Goal: Task Accomplishment & Management: Use online tool/utility

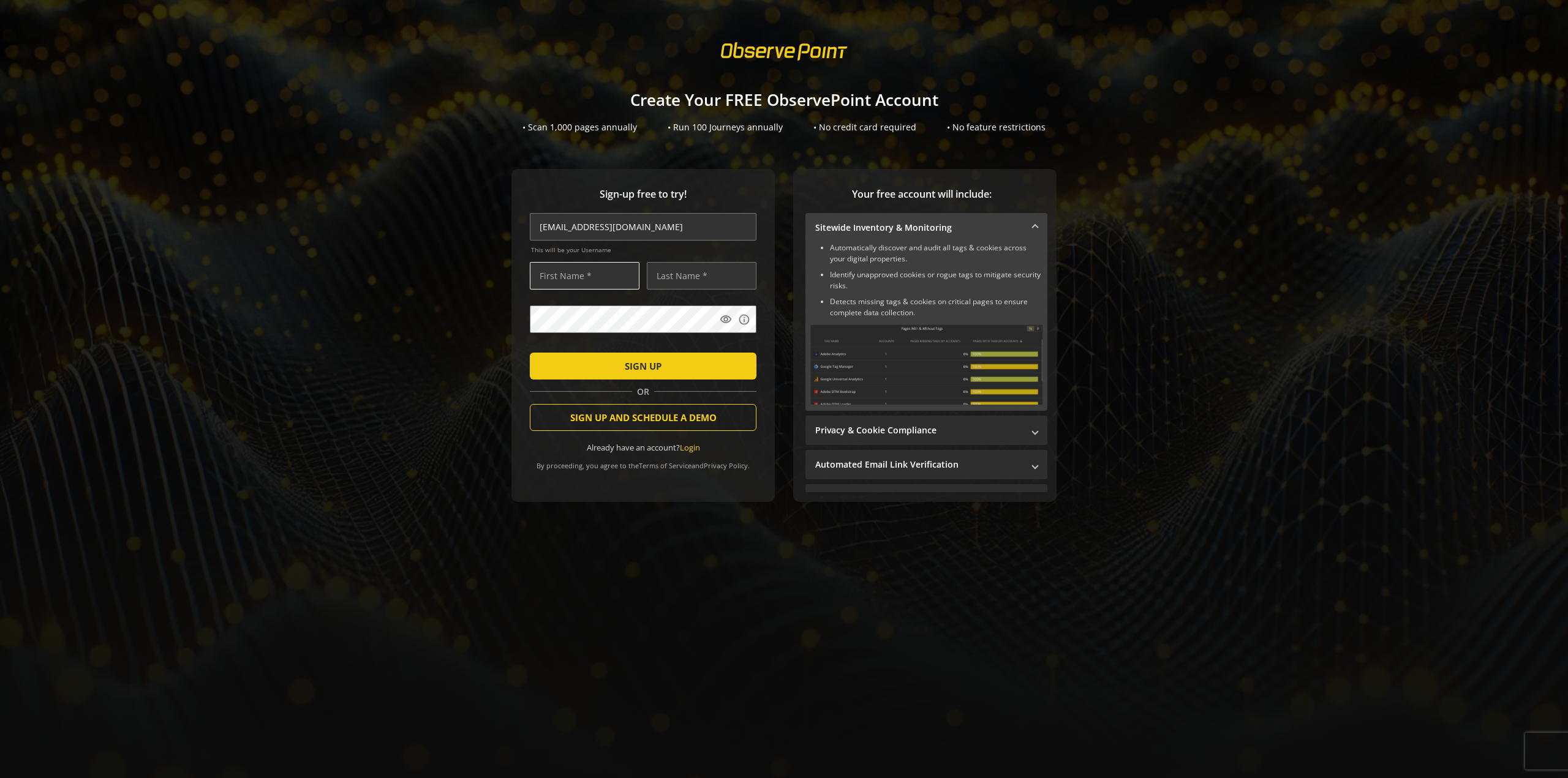
type input "[EMAIL_ADDRESS][DOMAIN_NAME]"
click at [572, 278] on input "text" at bounding box center [584, 276] width 109 height 27
type input "Rajiv"
type input "[PERSON_NAME]"
click at [609, 370] on span "submit" at bounding box center [643, 366] width 227 height 30
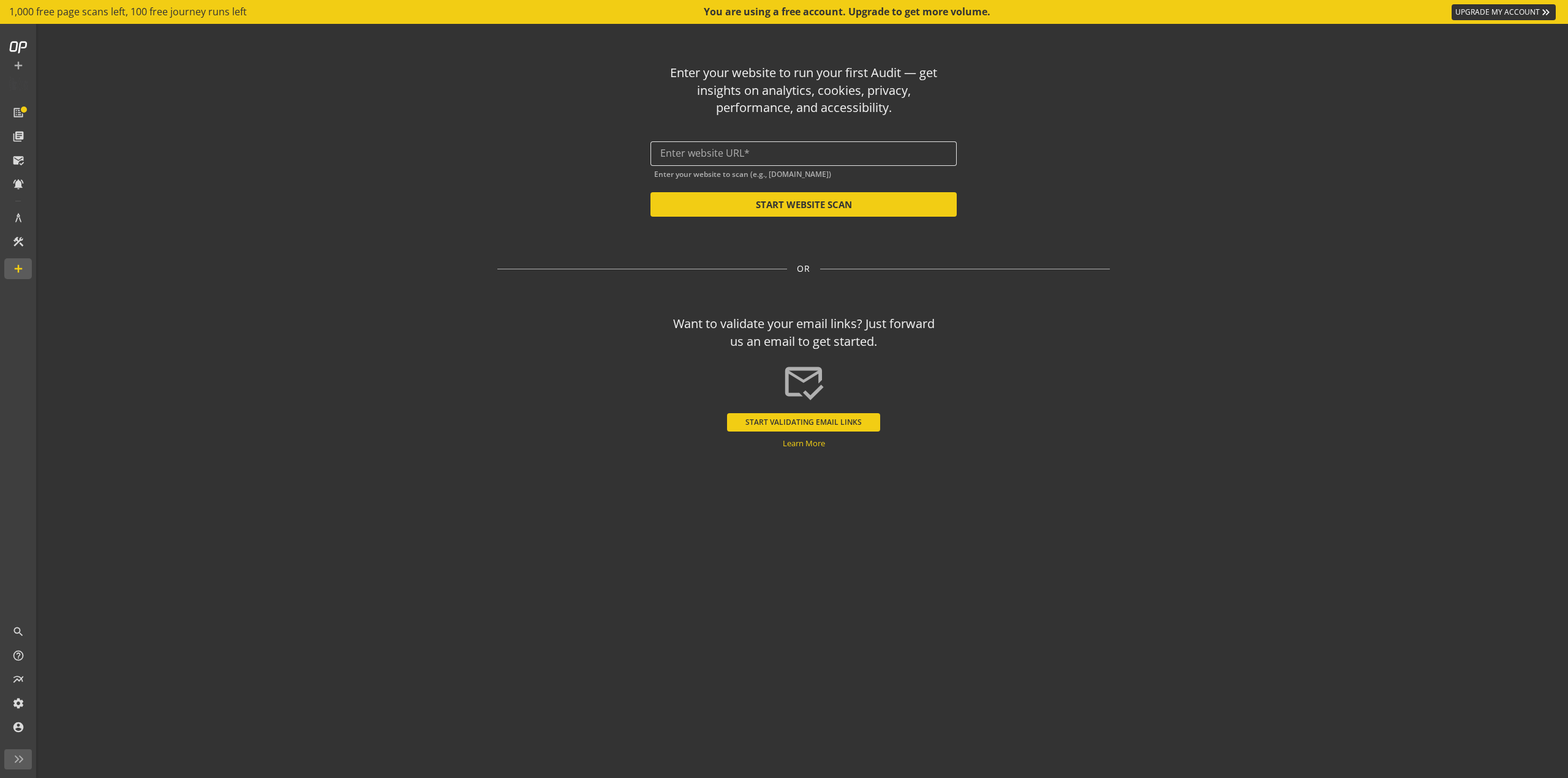
click at [778, 147] on div at bounding box center [803, 154] width 287 height 25
click at [494, 115] on div "Enter your website to run your first Audit — get insights on analytics, cookies…" at bounding box center [804, 373] width 717 height 699
click at [1460, 14] on link "UPGRADE MY ACCOUNT keyboard_double_arrow_right" at bounding box center [1503, 12] width 104 height 16
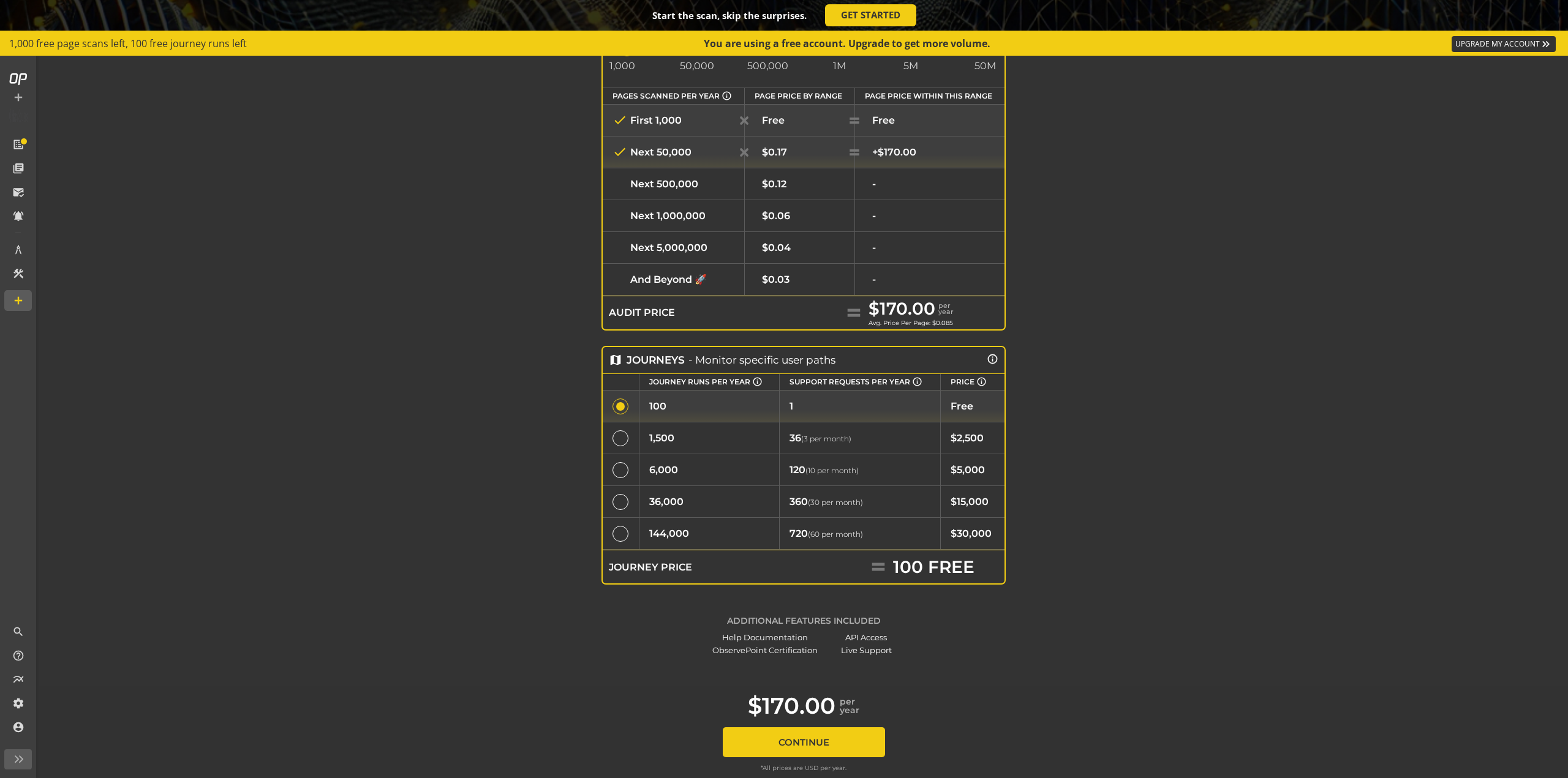
scroll to position [64, 0]
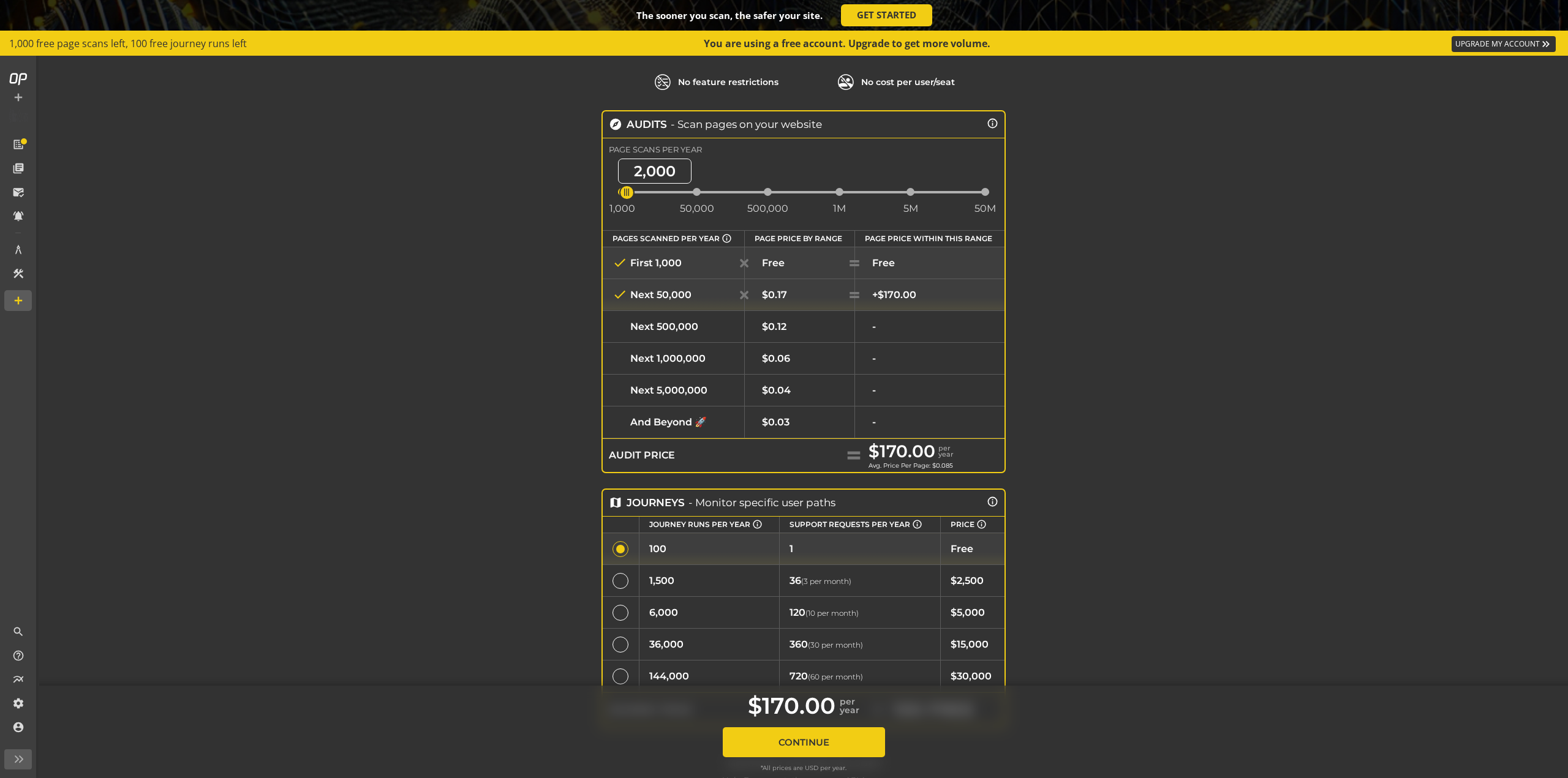
click at [695, 192] on div "ngx-slider" at bounding box center [697, 192] width 8 height 8
drag, startPoint x: 677, startPoint y: 191, endPoint x: 658, endPoint y: 195, distance: 19.4
click at [658, 195] on span "ngx-slider" at bounding box center [661, 192] width 15 height 15
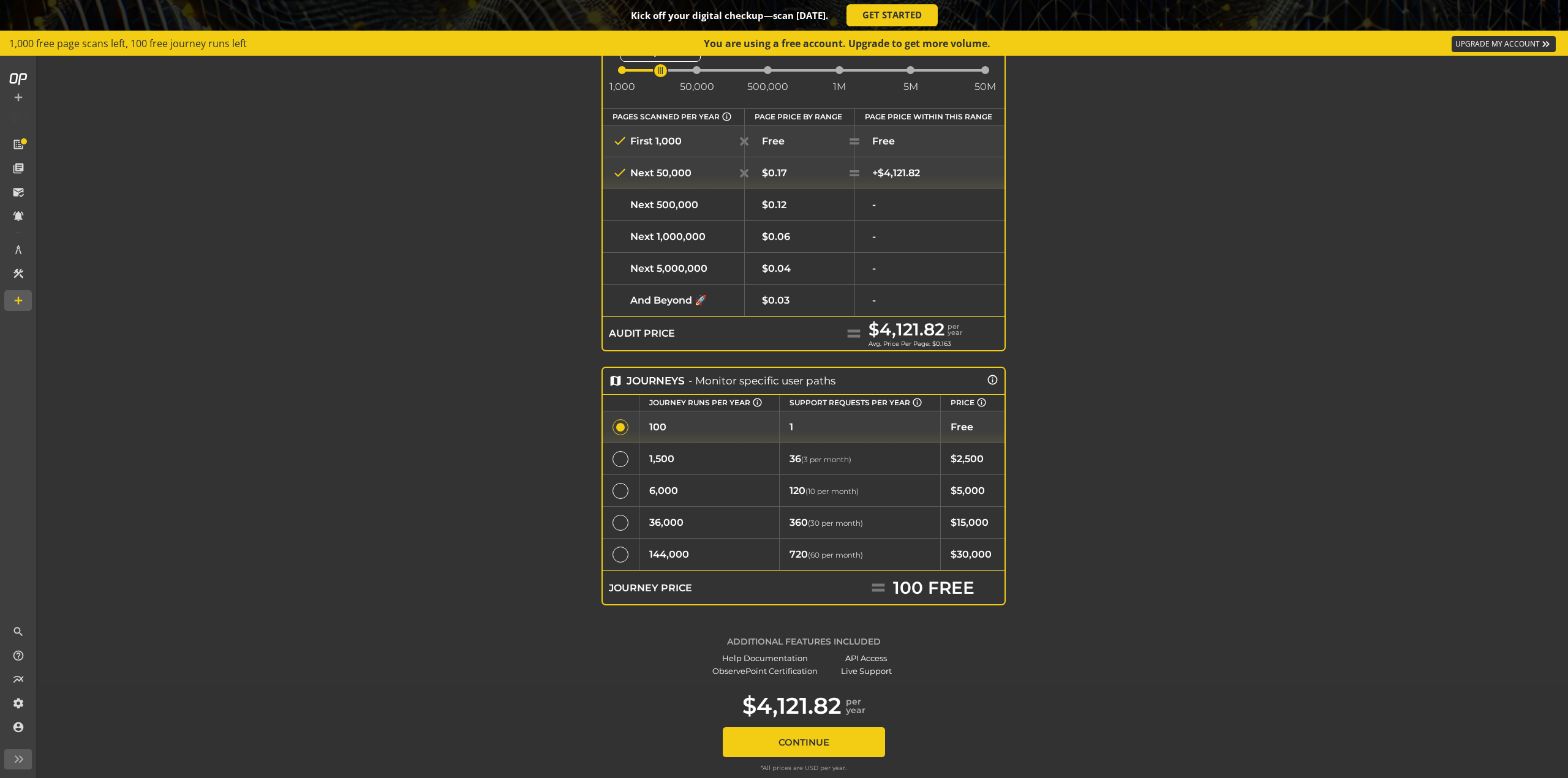
scroll to position [206, 0]
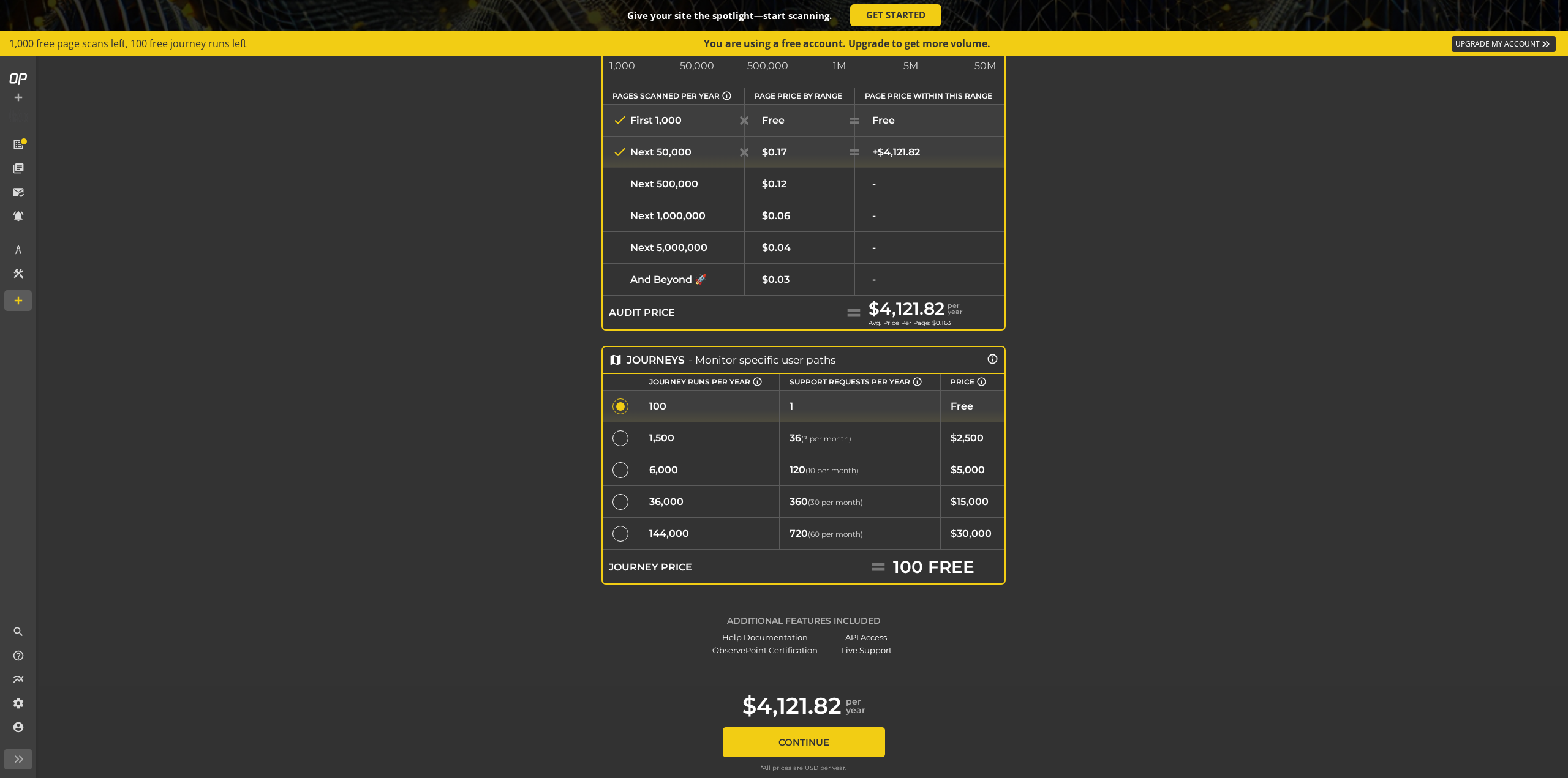
click at [614, 436] on div at bounding box center [620, 438] width 16 height 16
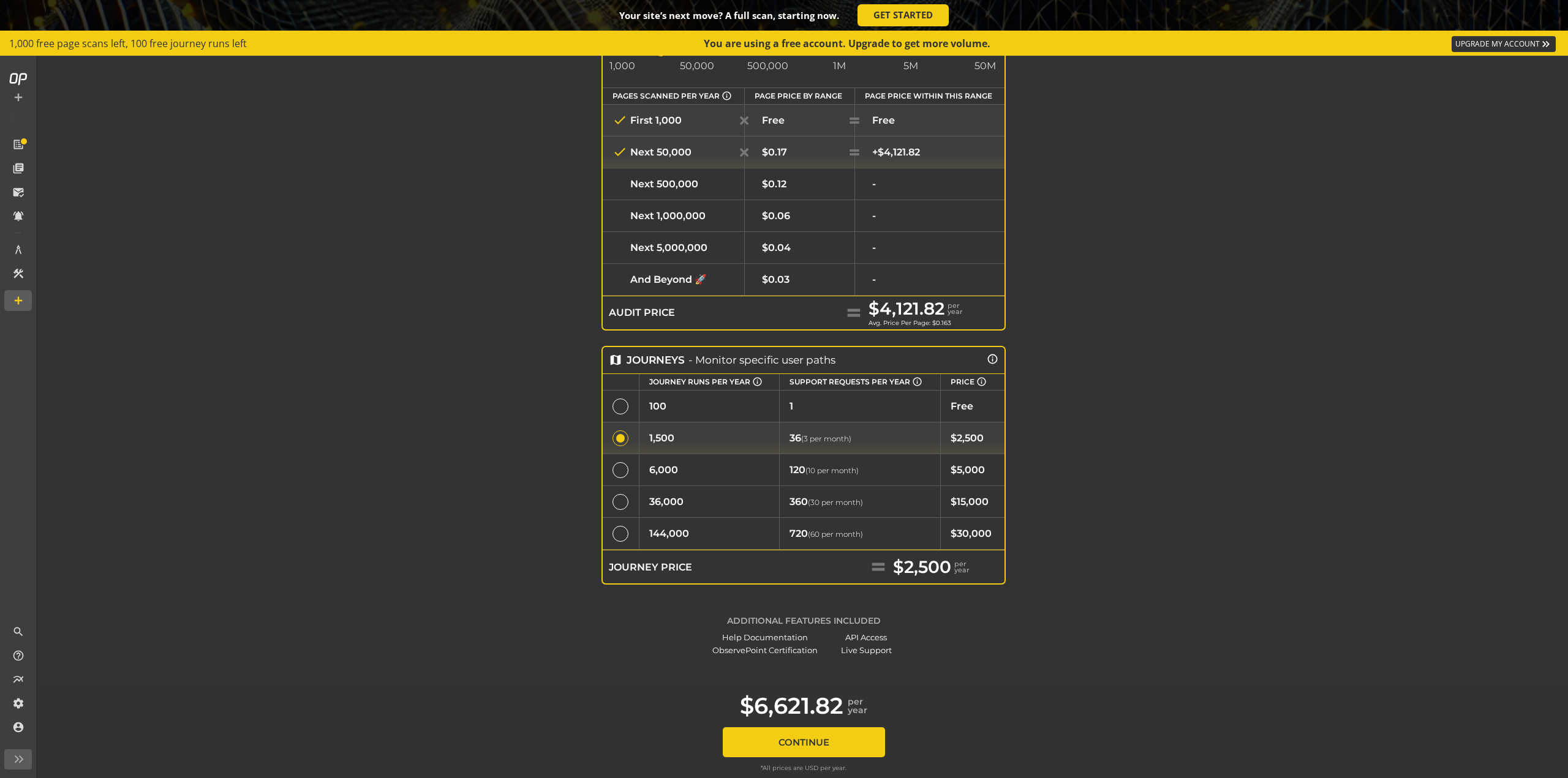
scroll to position [64, 0]
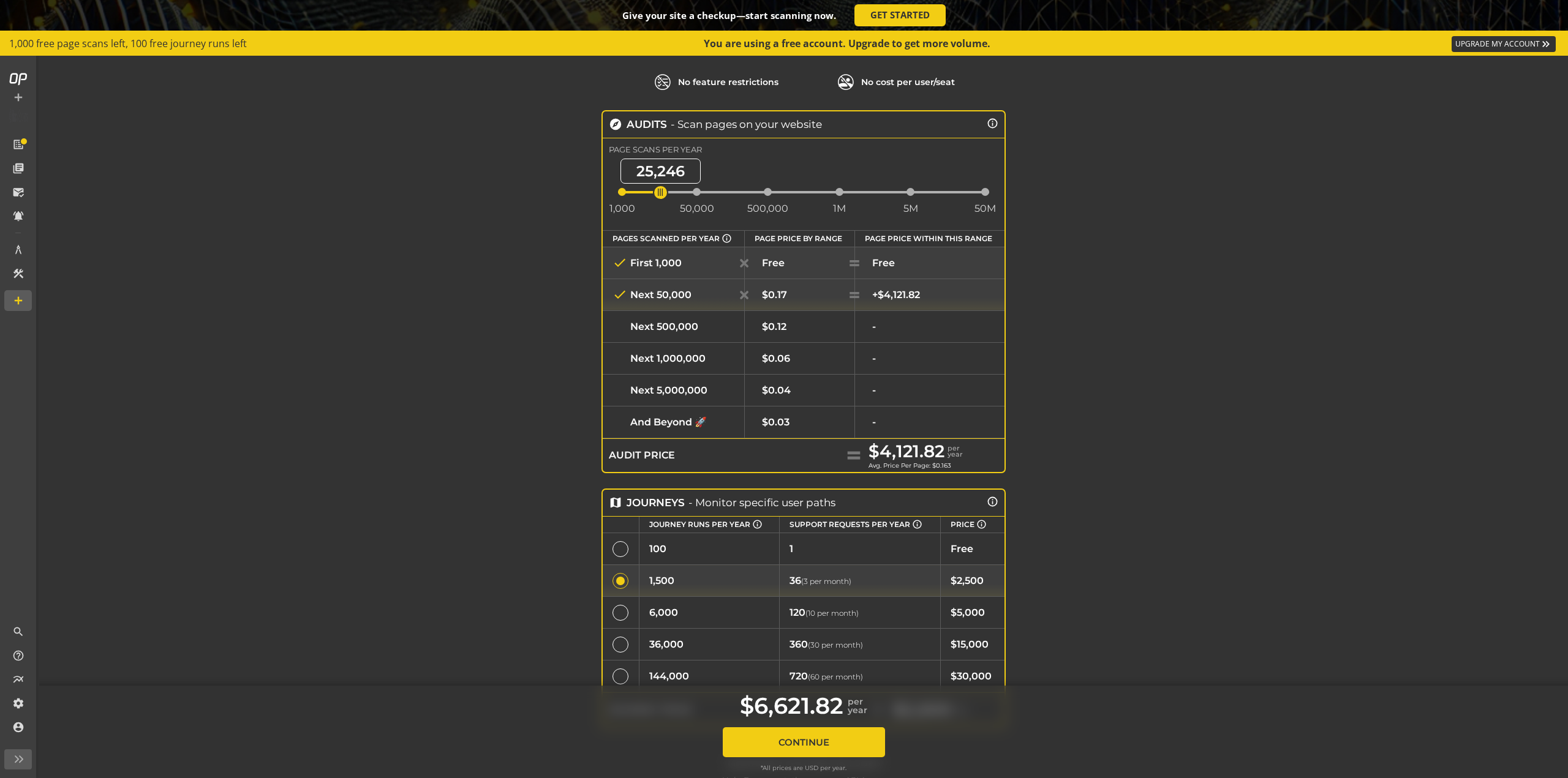
click at [620, 192] on div "ngx-slider" at bounding box center [622, 192] width 8 height 8
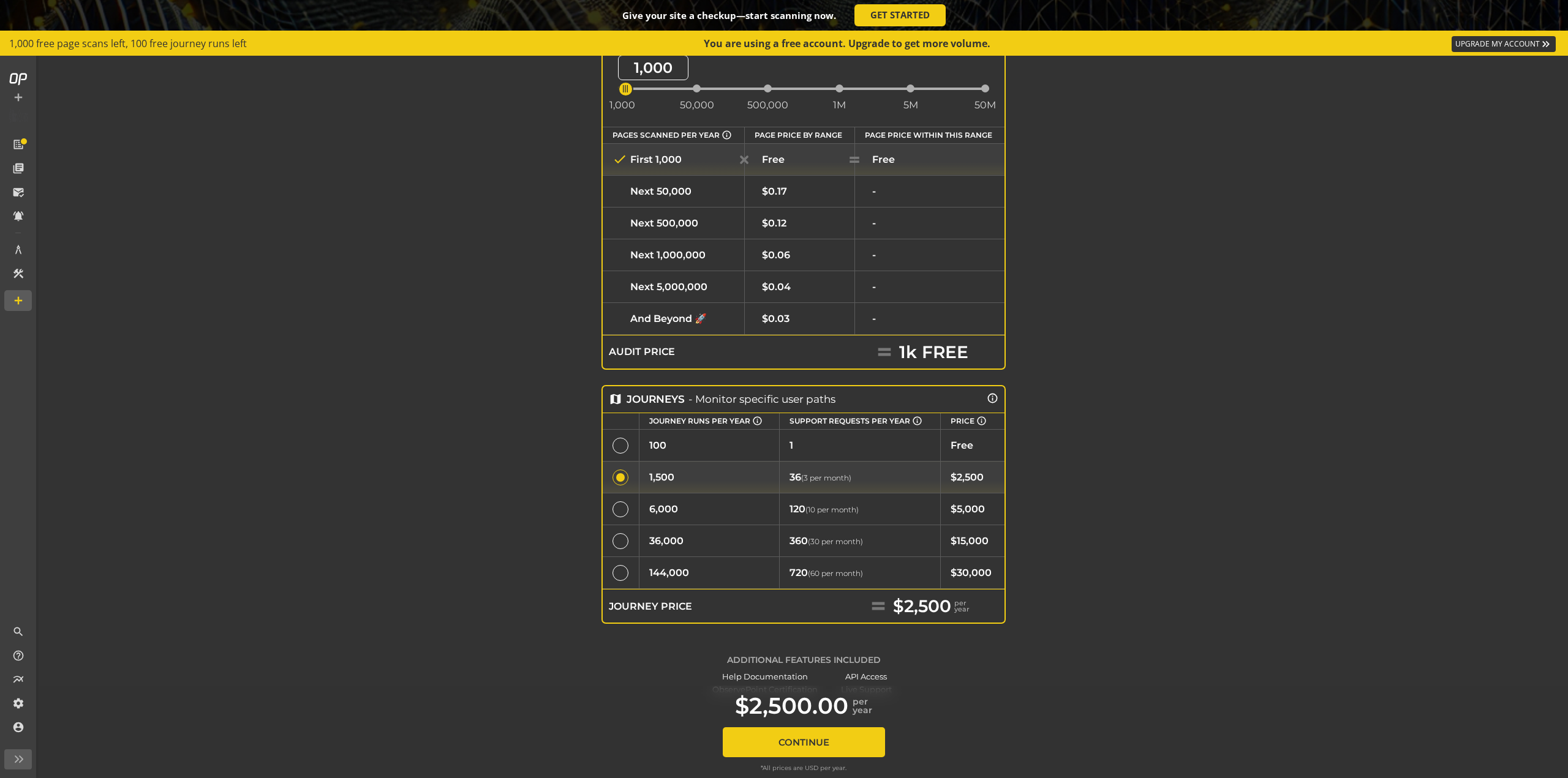
scroll to position [206, 0]
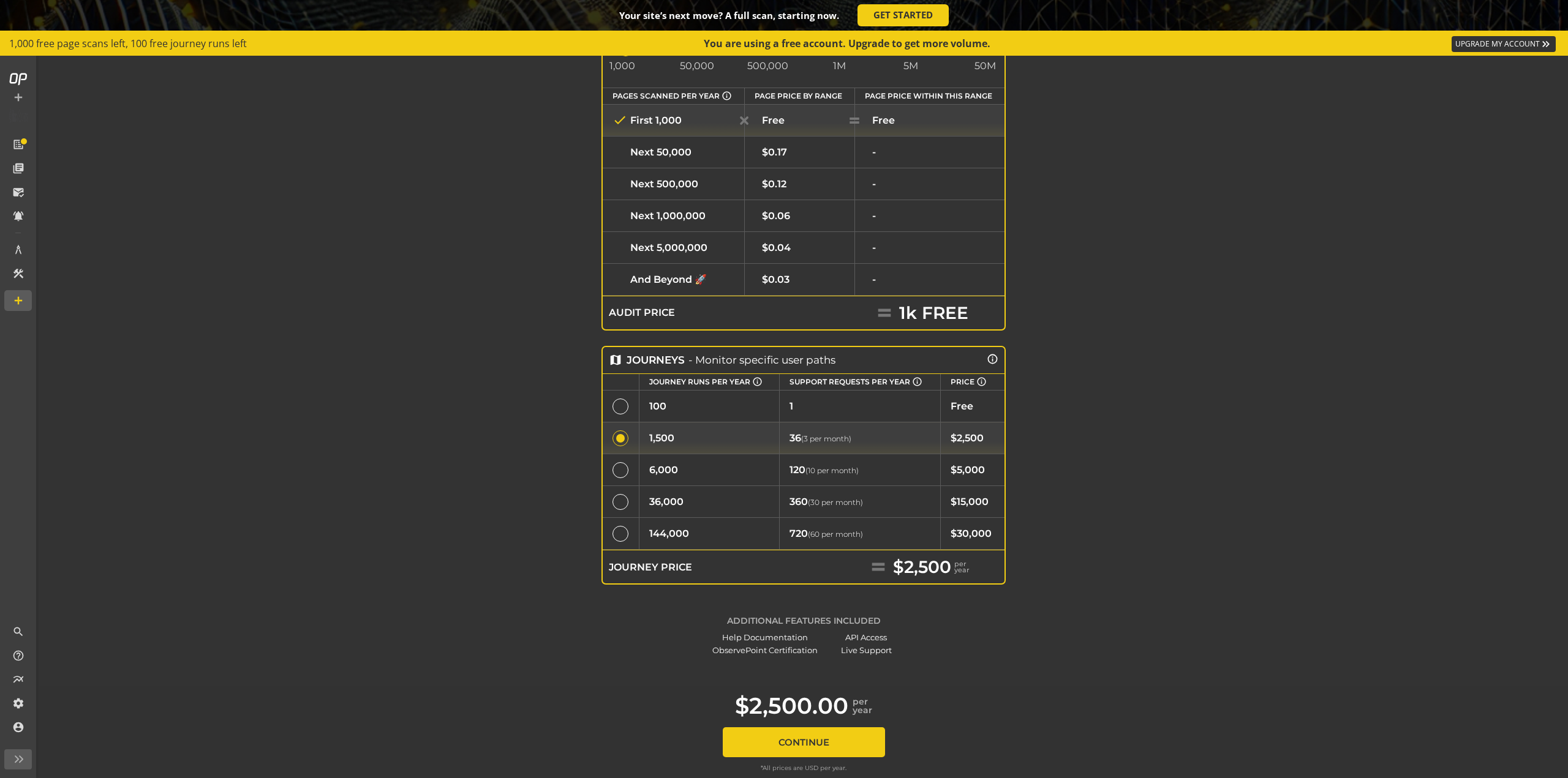
click at [911, 27] on div "Your site’s next move? A full scan, starting now. GET STARTED" at bounding box center [784, 15] width 1568 height 31
click at [910, 24] on link "GET STARTED" at bounding box center [903, 15] width 91 height 22
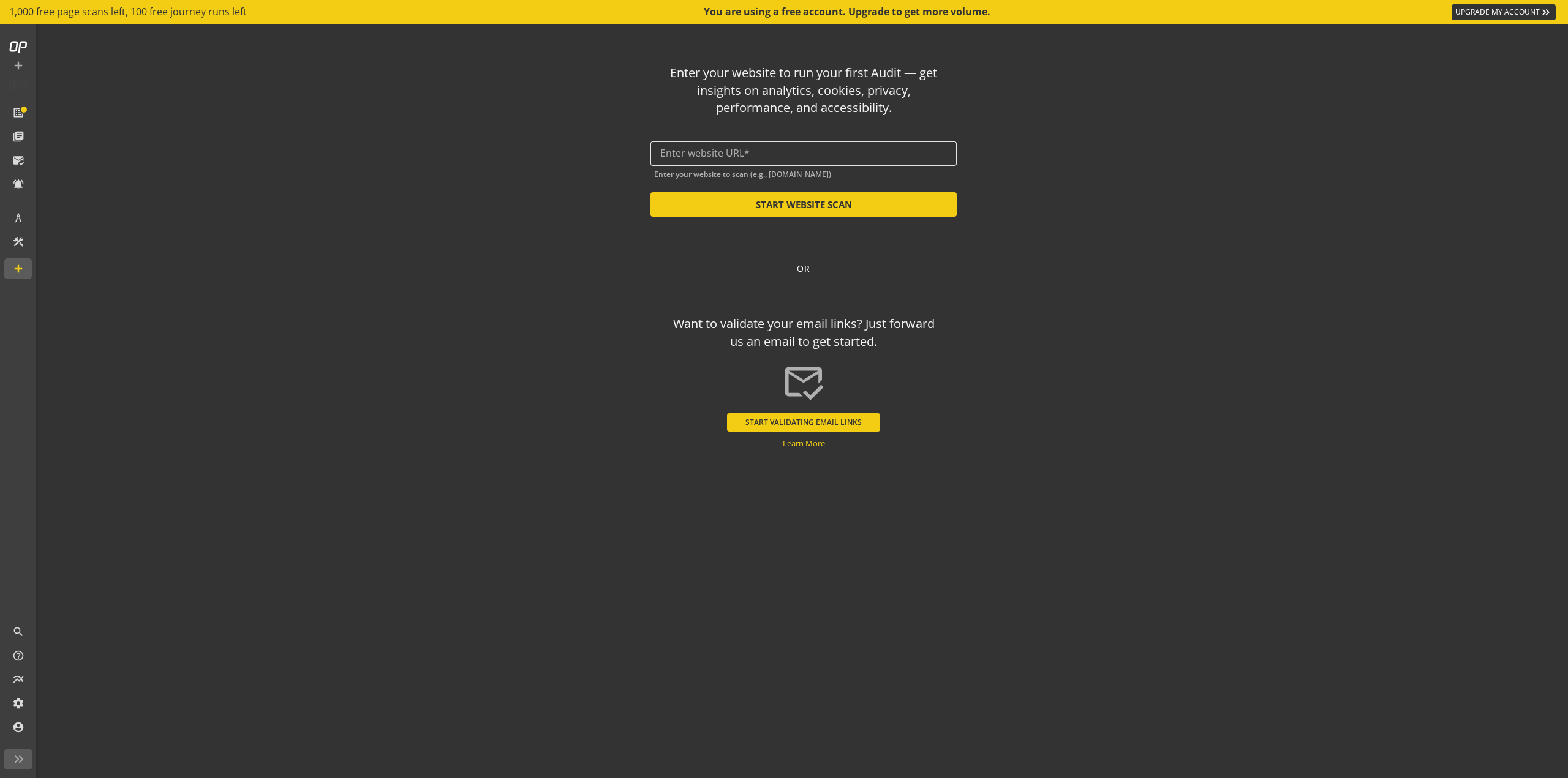
click at [815, 146] on div at bounding box center [803, 154] width 287 height 25
paste input "[URL][DOMAIN_NAME]"
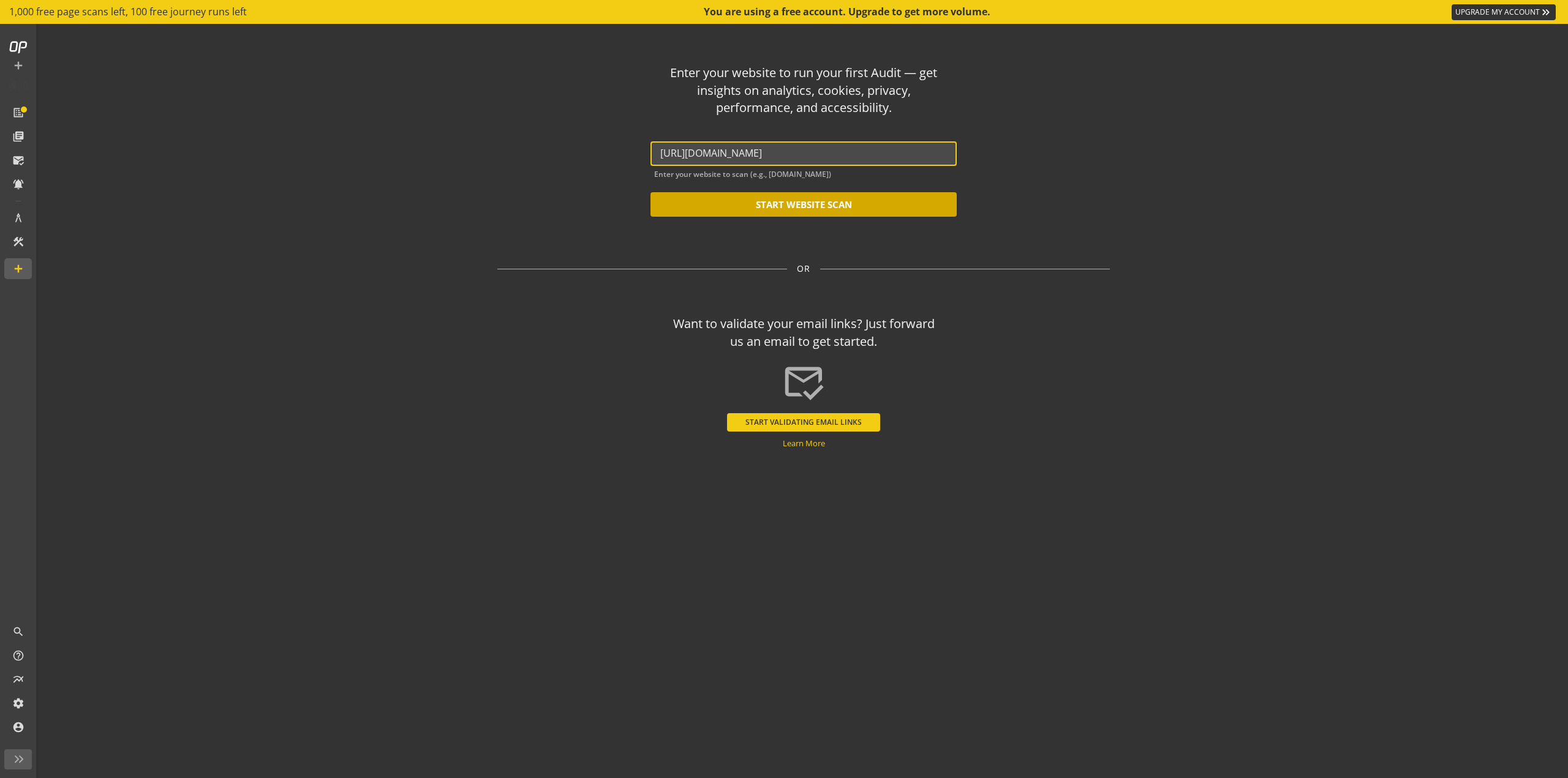
type input "[URL][DOMAIN_NAME]"
click at [803, 216] on button "START WEBSITE SCAN" at bounding box center [803, 205] width 306 height 25
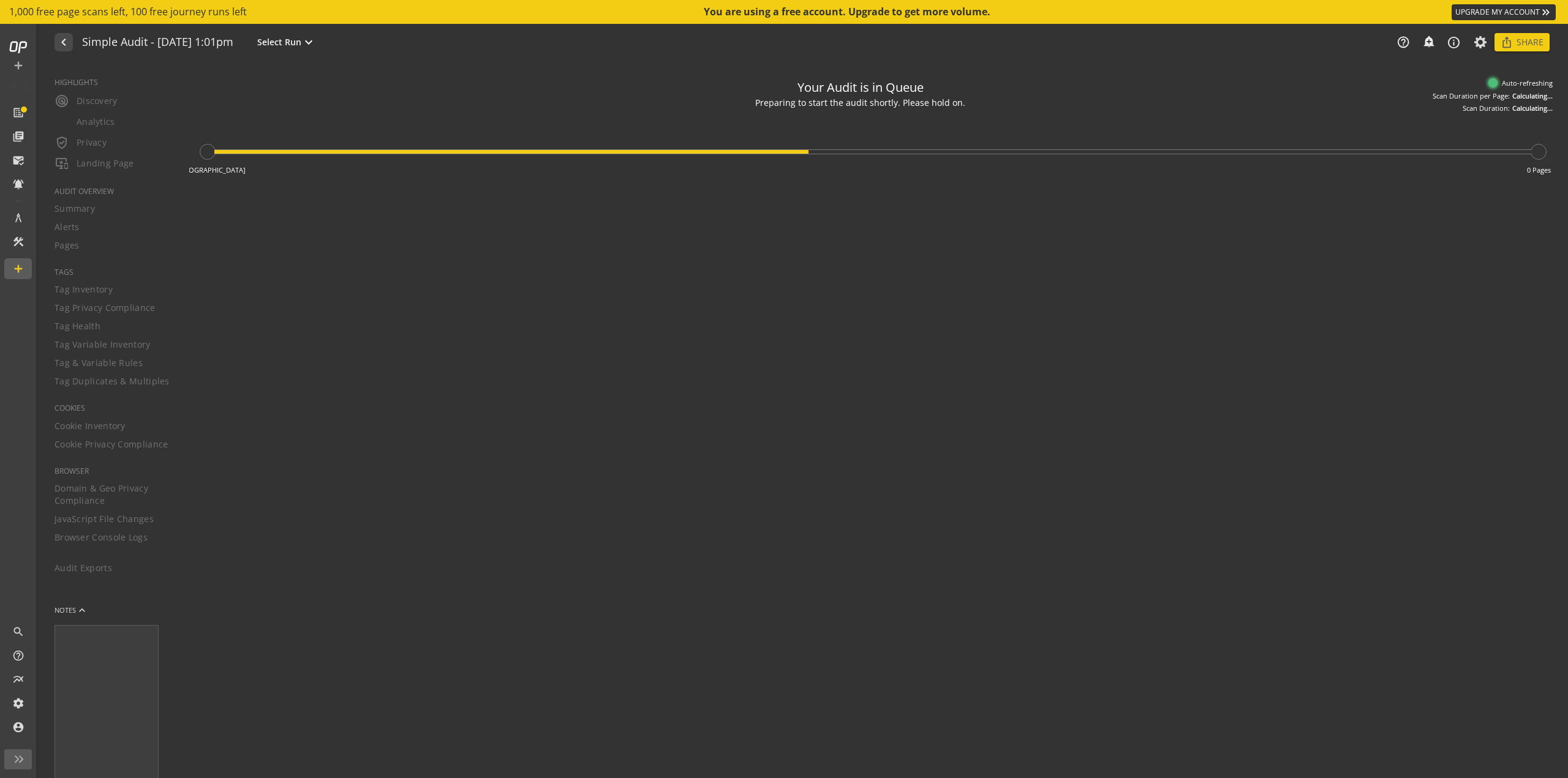
type textarea "Notes can include: -a description of what this audit is validating -changes in …"
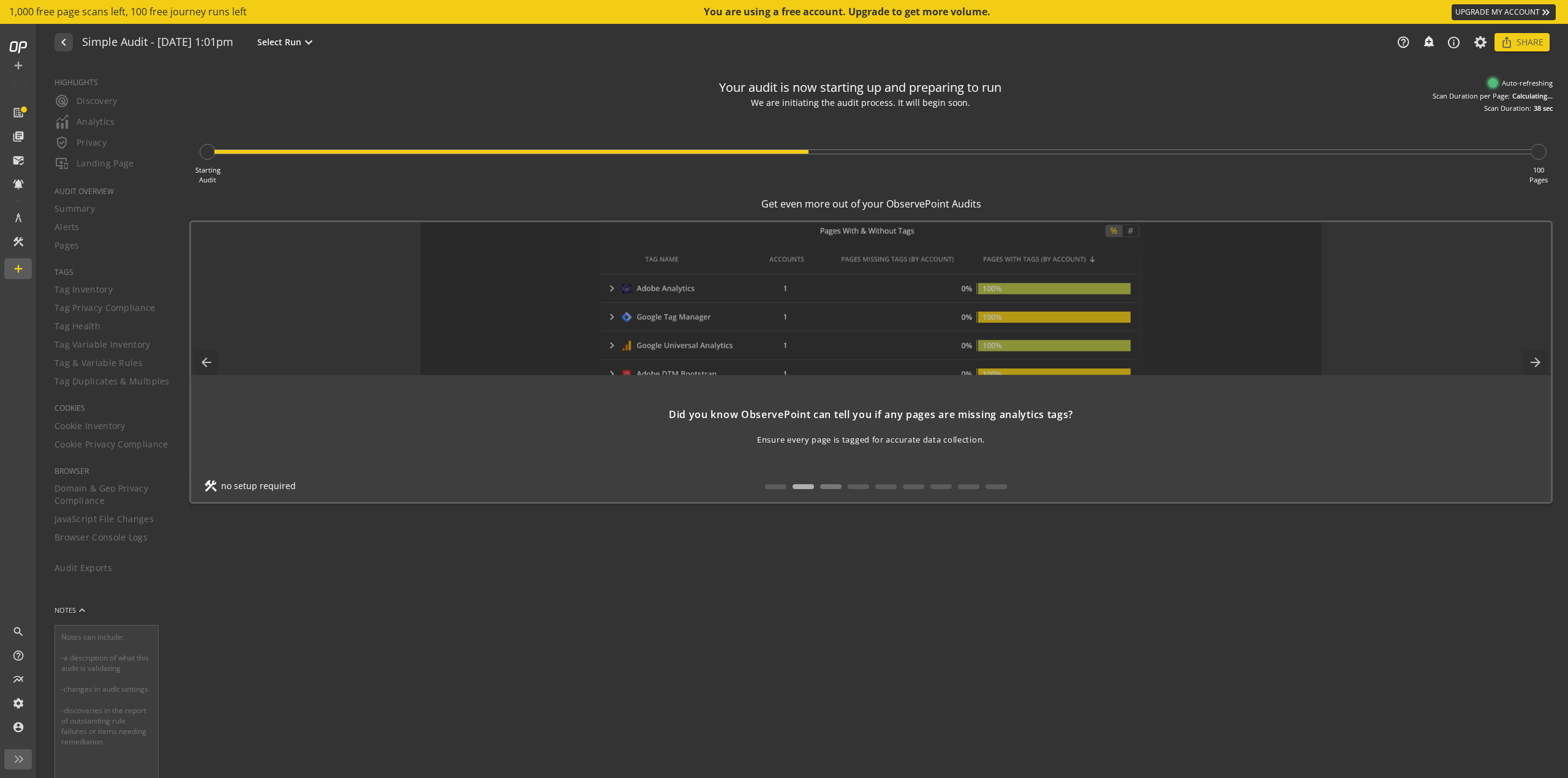
click at [838, 488] on button at bounding box center [831, 487] width 21 height 5
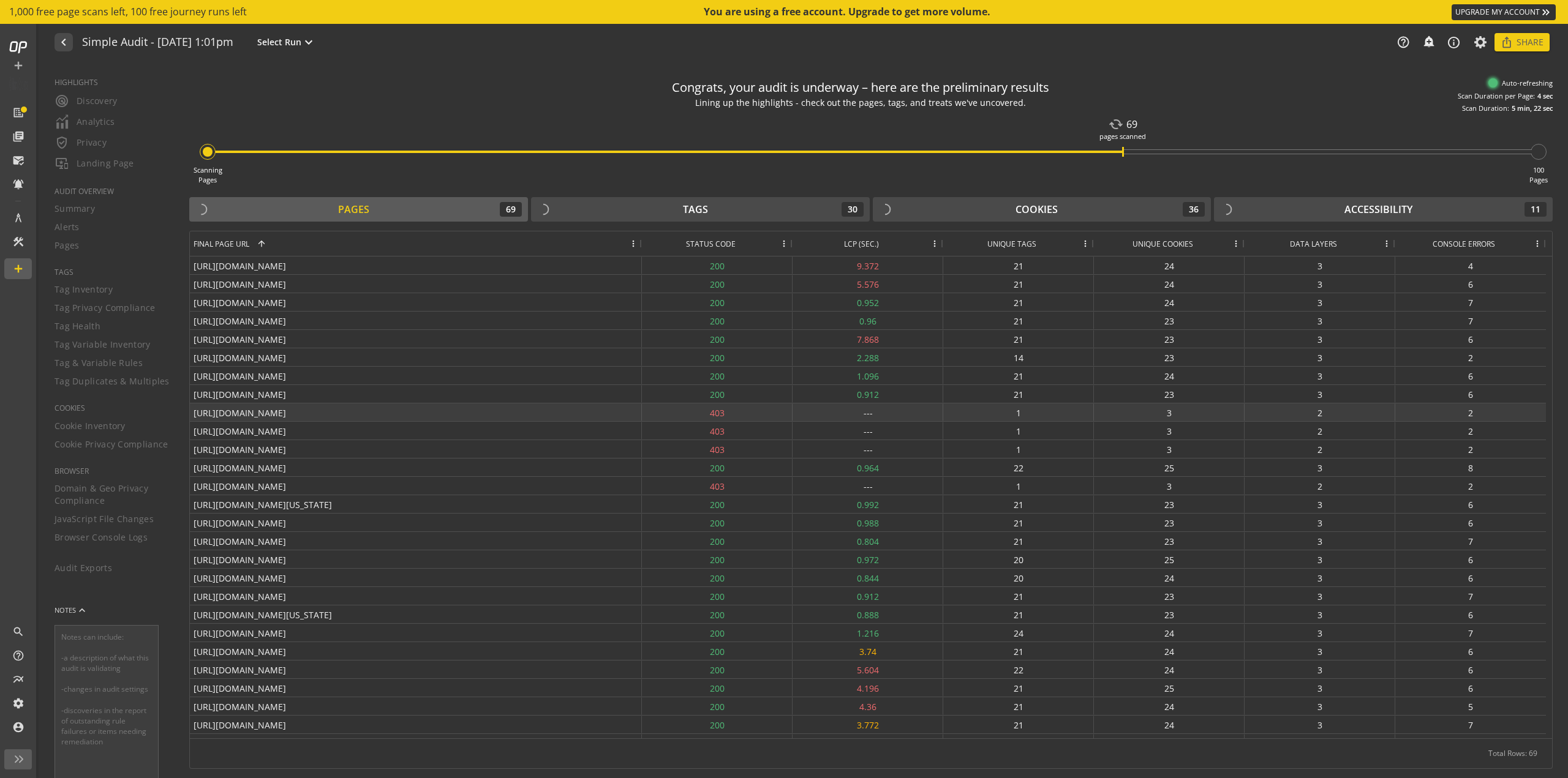
click at [390, 411] on div "[URL][DOMAIN_NAME]" at bounding box center [415, 412] width 452 height 18
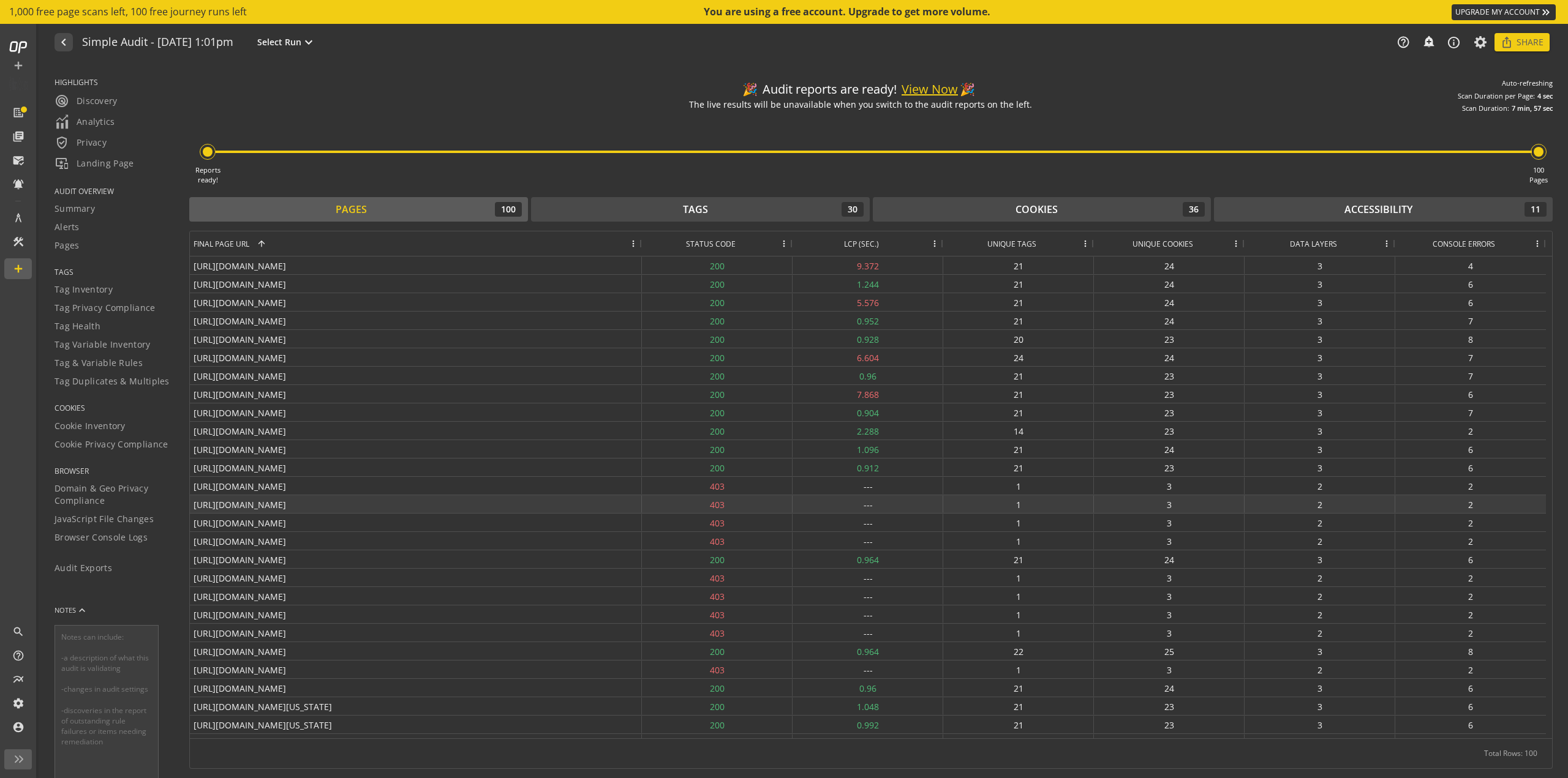
click at [472, 501] on div "[URL][DOMAIN_NAME]" at bounding box center [415, 504] width 452 height 18
click at [468, 502] on div "[URL][DOMAIN_NAME]" at bounding box center [415, 504] width 452 height 18
click at [393, 502] on div "[URL][DOMAIN_NAME]" at bounding box center [415, 504] width 452 height 18
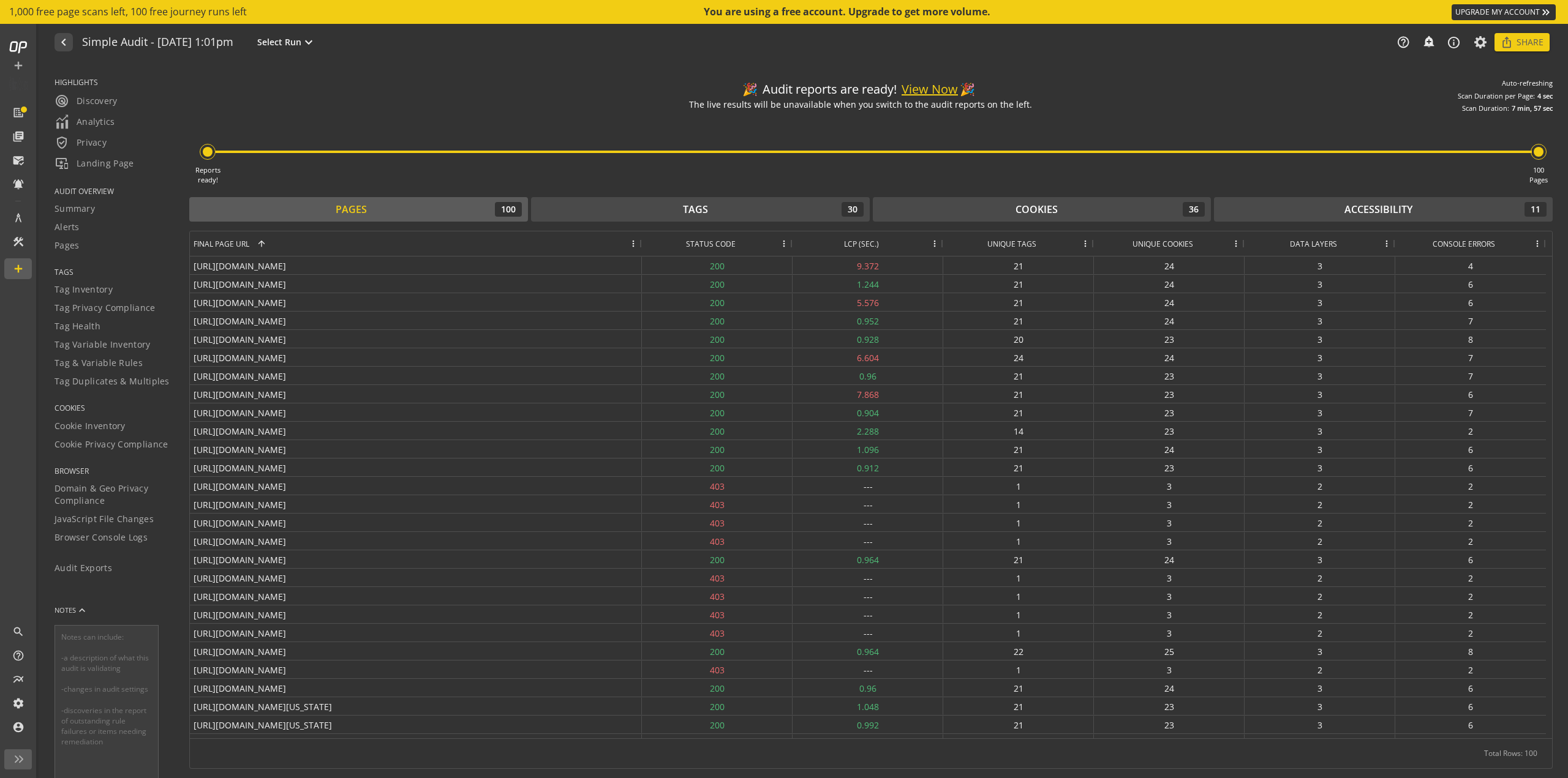
click at [933, 89] on button "View Now" at bounding box center [930, 90] width 56 height 18
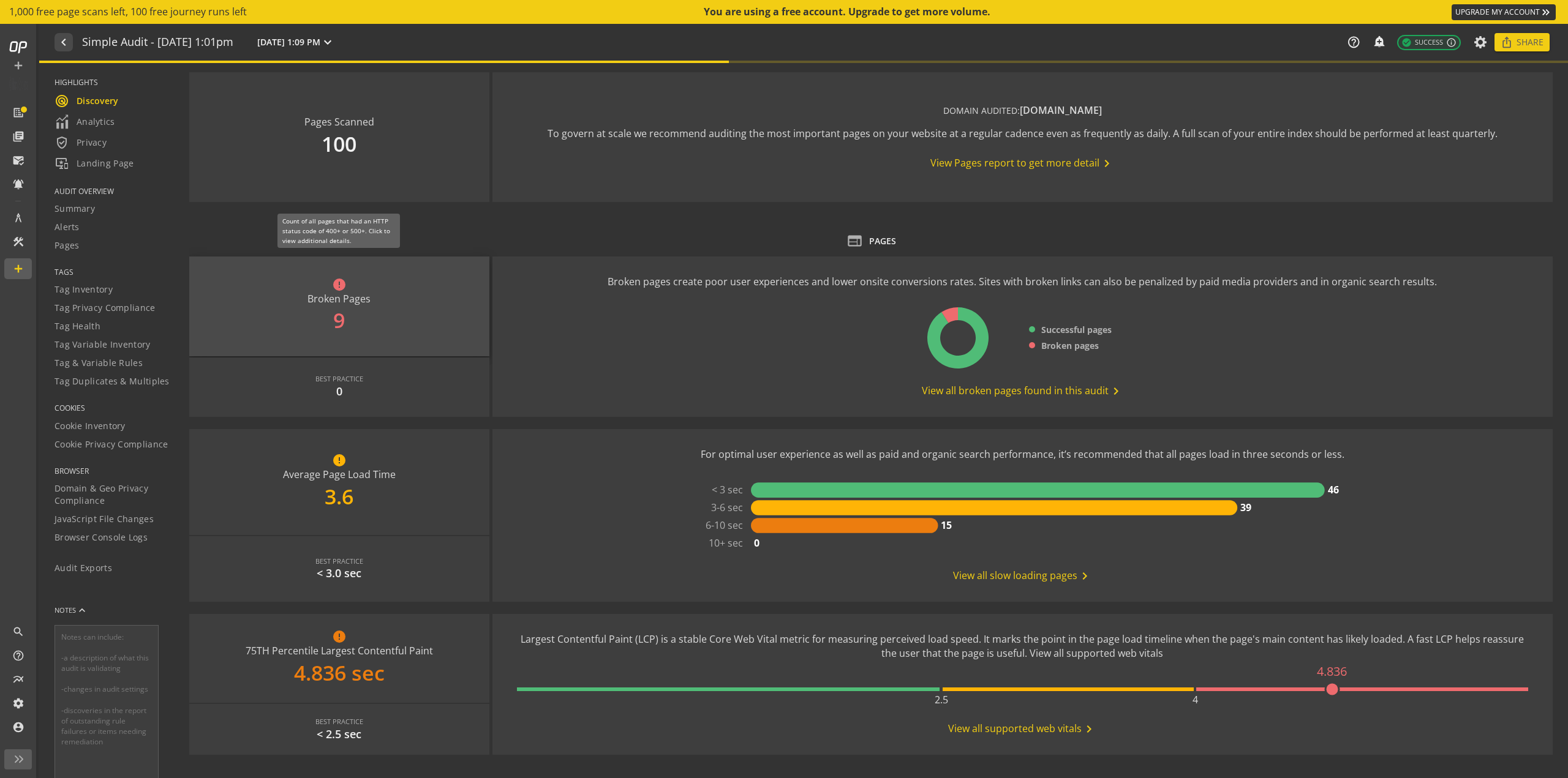
click at [340, 325] on div "error Broken Pages 9" at bounding box center [339, 306] width 300 height 100
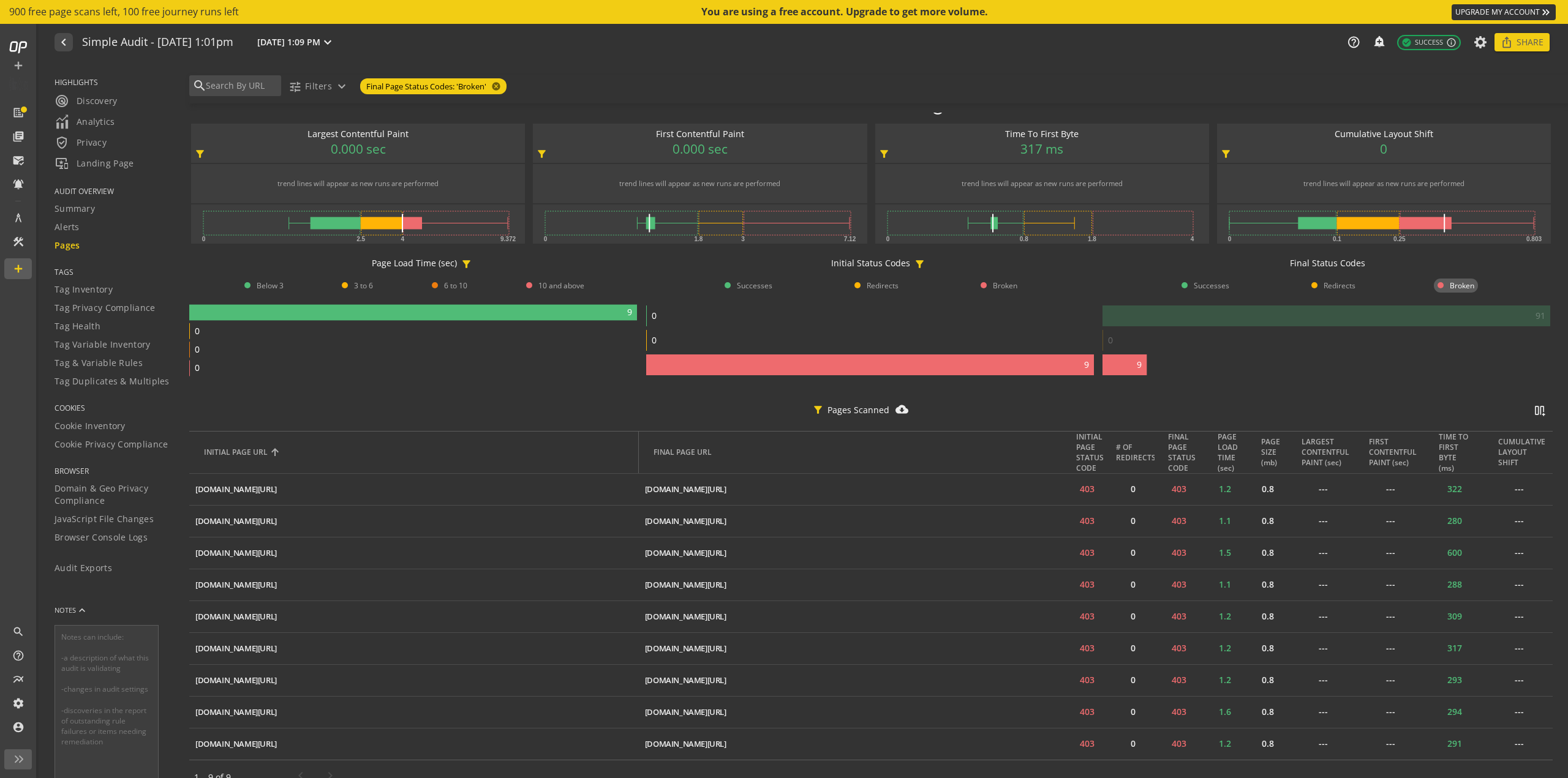
scroll to position [124, 0]
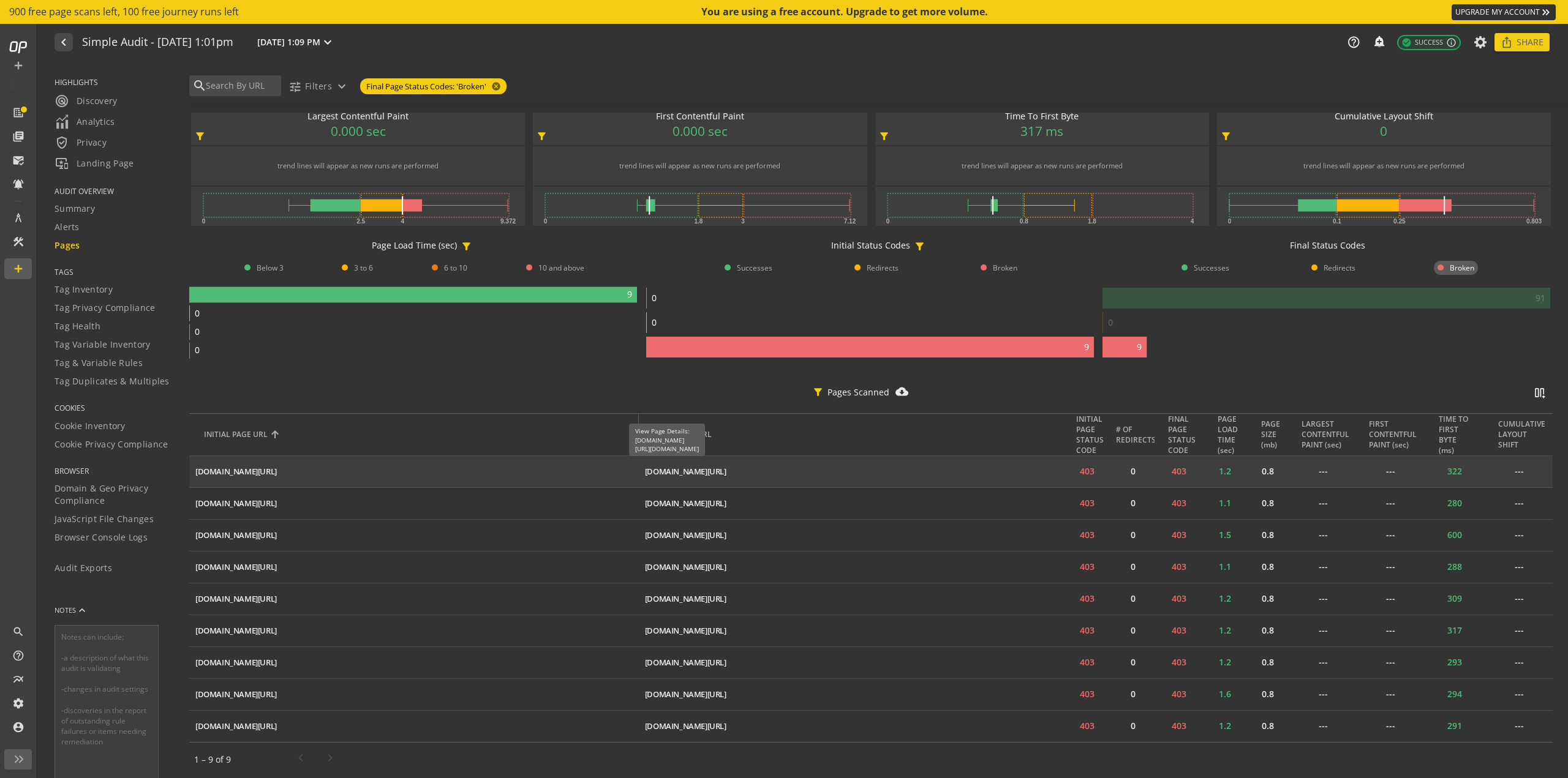
click at [726, 468] on div "[DOMAIN_NAME][URL]" at bounding box center [686, 471] width 81 height 12
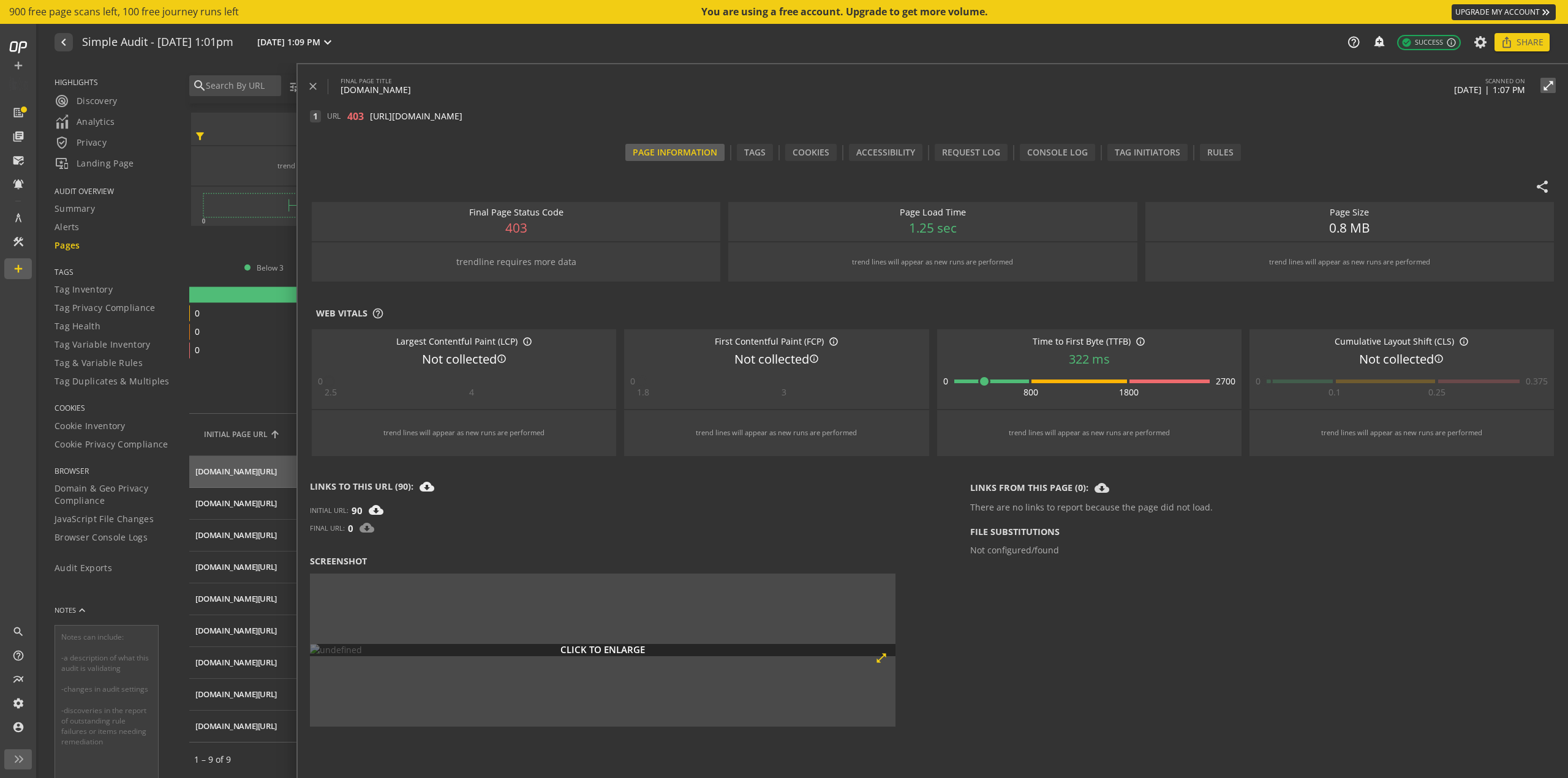
scroll to position [6, 0]
click at [254, 318] on icon "9 0 0 0" at bounding box center [413, 322] width 448 height 77
drag, startPoint x: 309, startPoint y: 81, endPoint x: 321, endPoint y: 89, distance: 14.4
click at [309, 81] on mat-icon "close" at bounding box center [313, 87] width 12 height 12
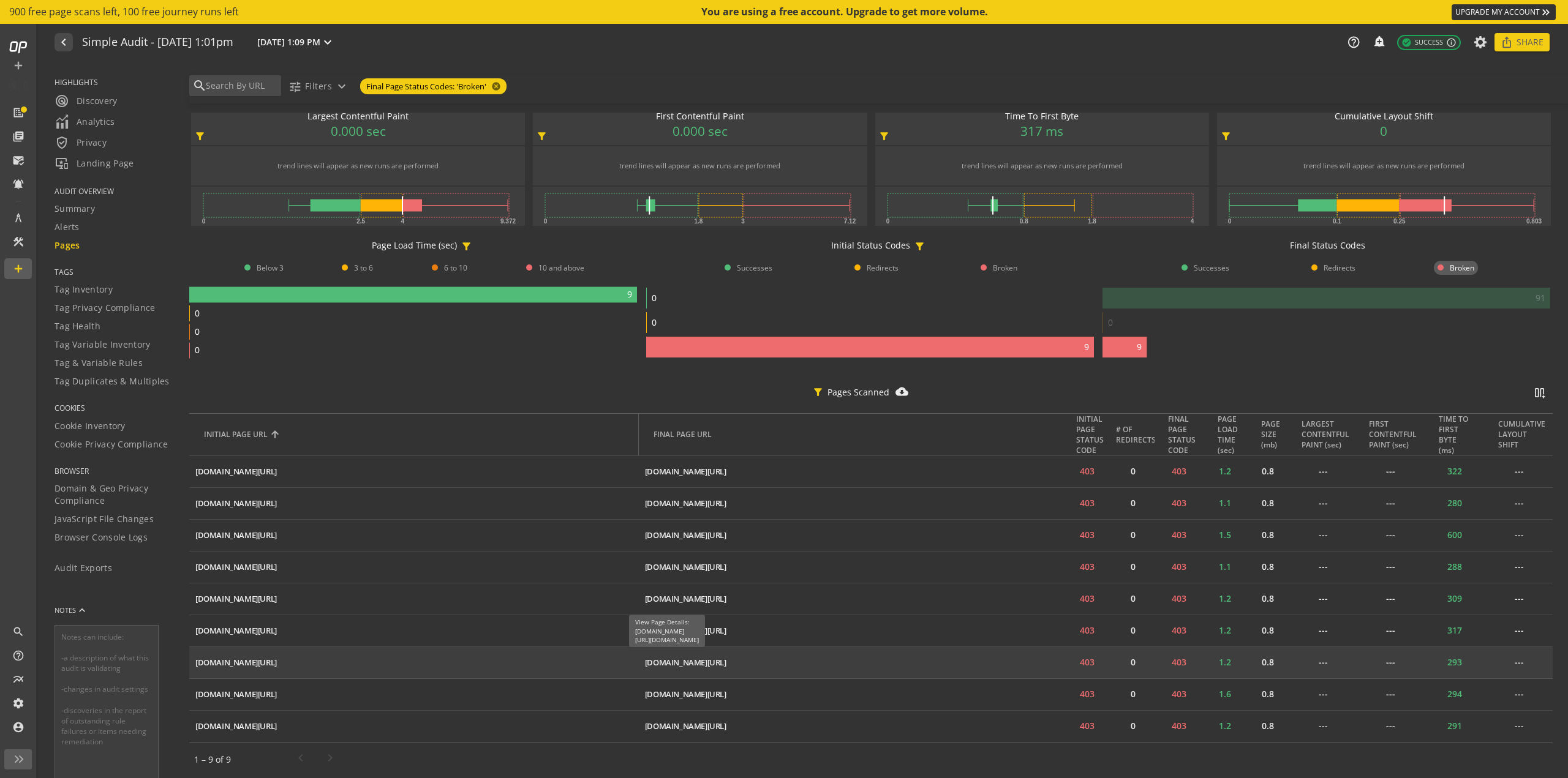
click at [708, 657] on div "[DOMAIN_NAME][URL]" at bounding box center [686, 663] width 81 height 12
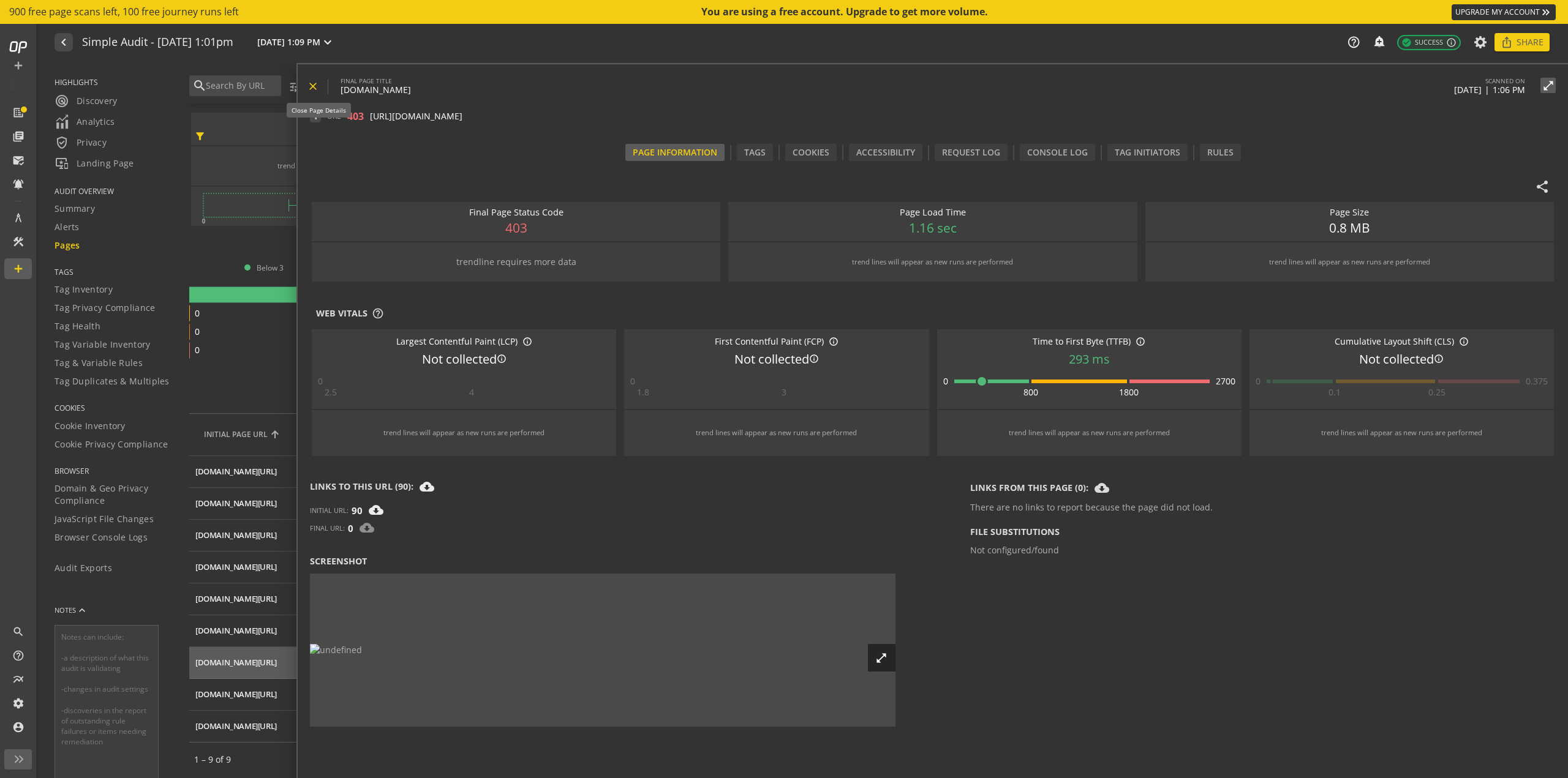
click at [311, 90] on mat-icon "close" at bounding box center [313, 87] width 12 height 12
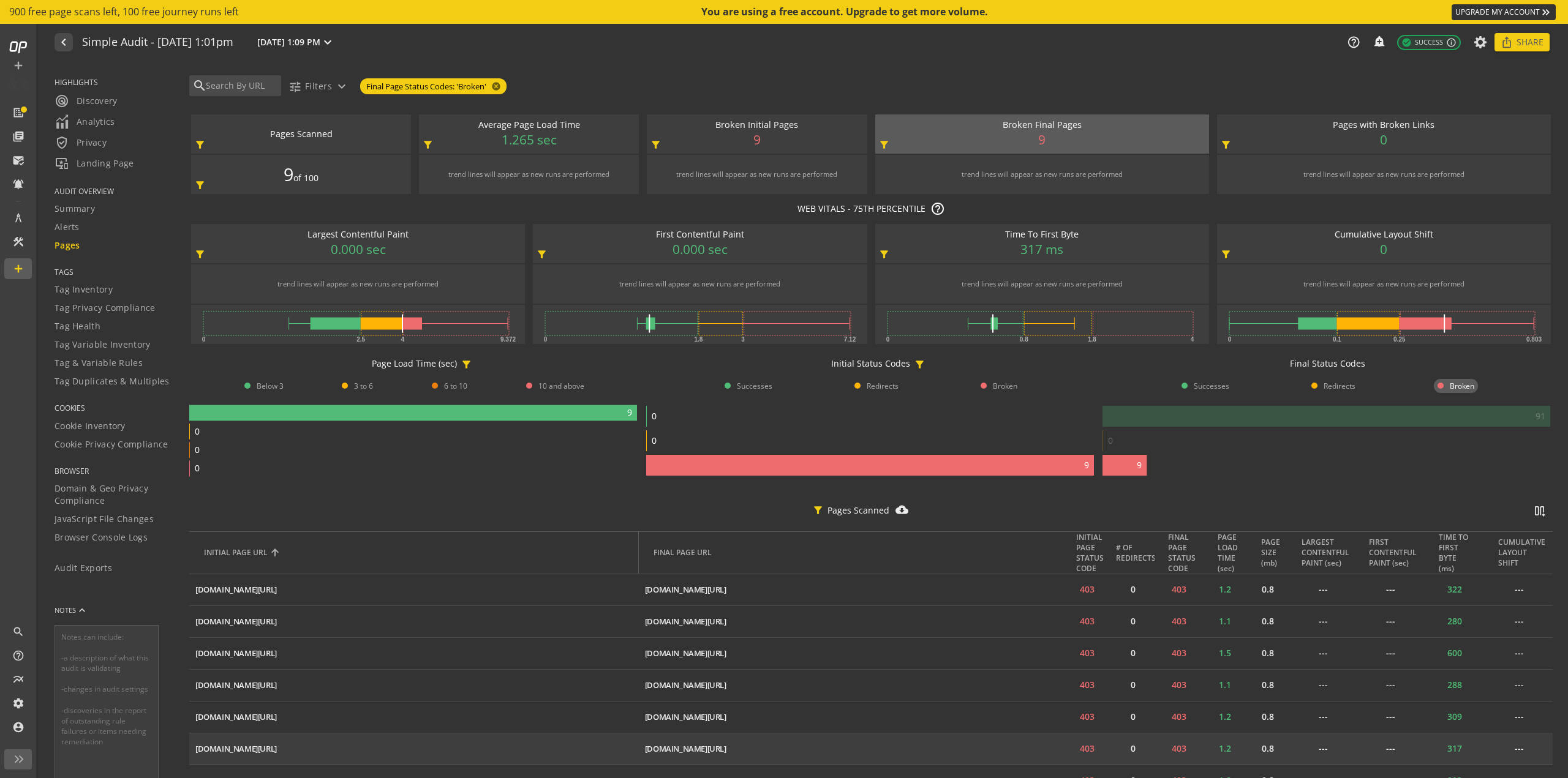
scroll to position [124, 0]
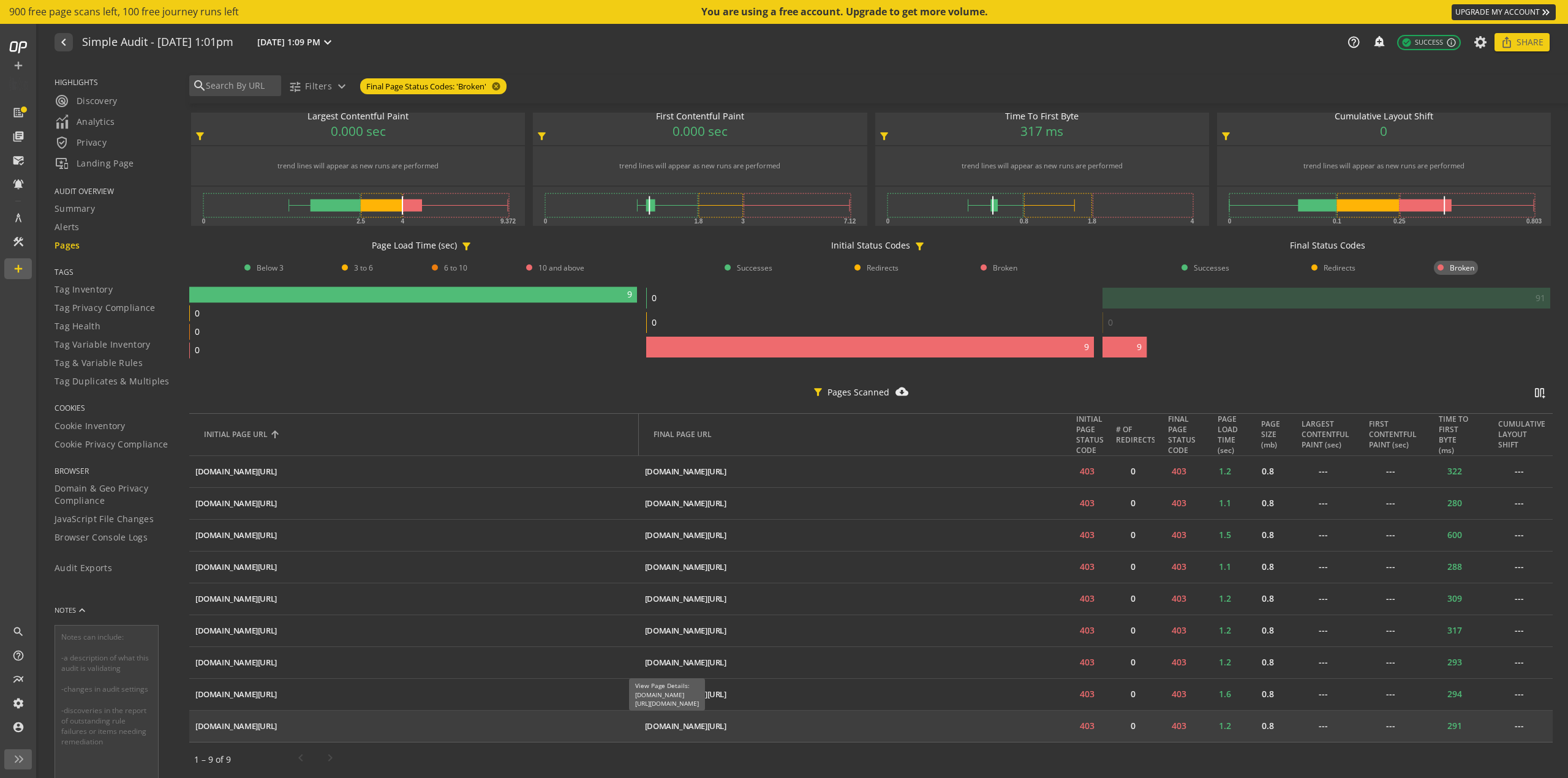
click at [715, 720] on div "[DOMAIN_NAME][URL]" at bounding box center [686, 726] width 81 height 12
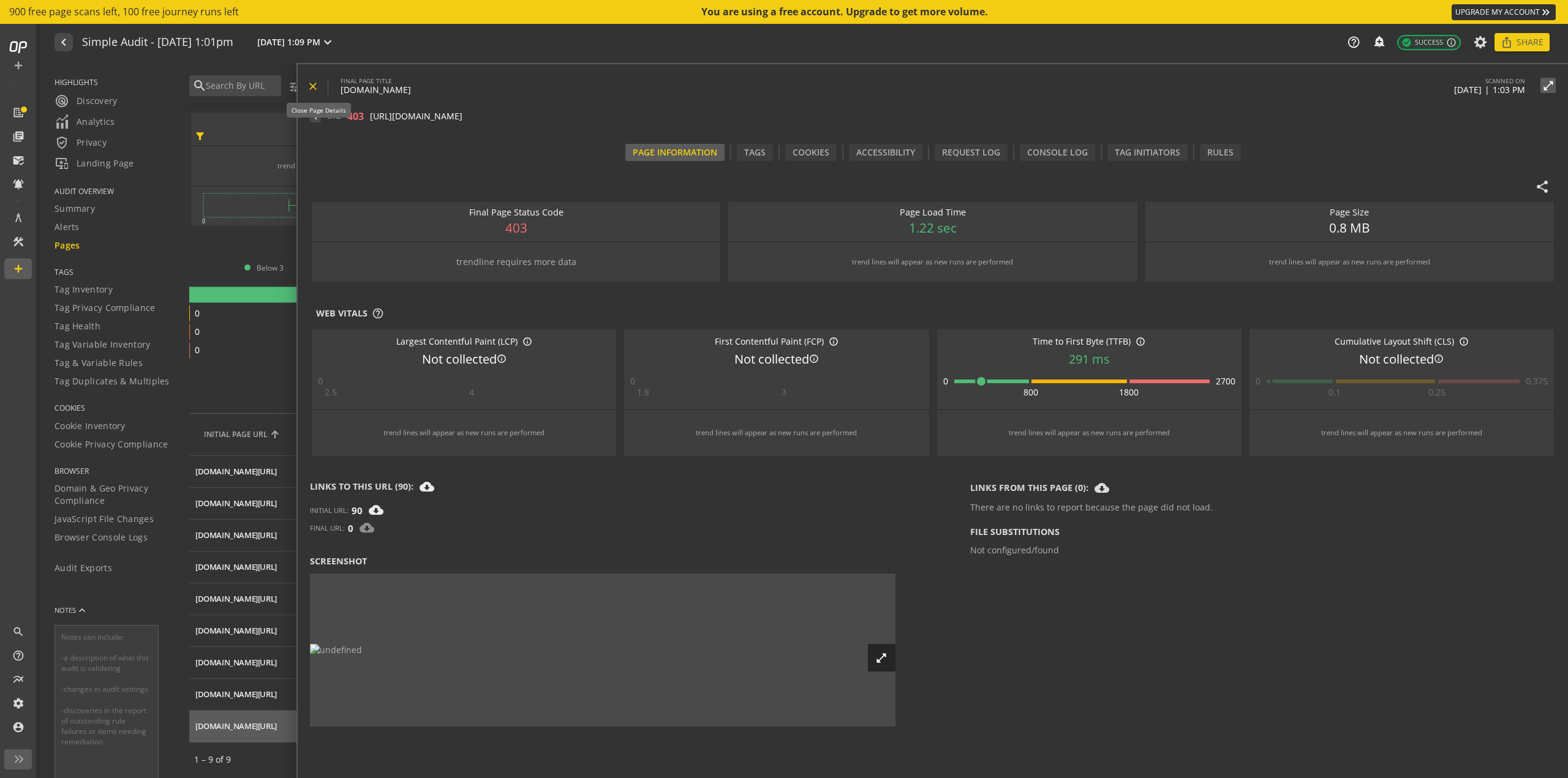
click at [314, 82] on mat-icon "close" at bounding box center [313, 87] width 12 height 12
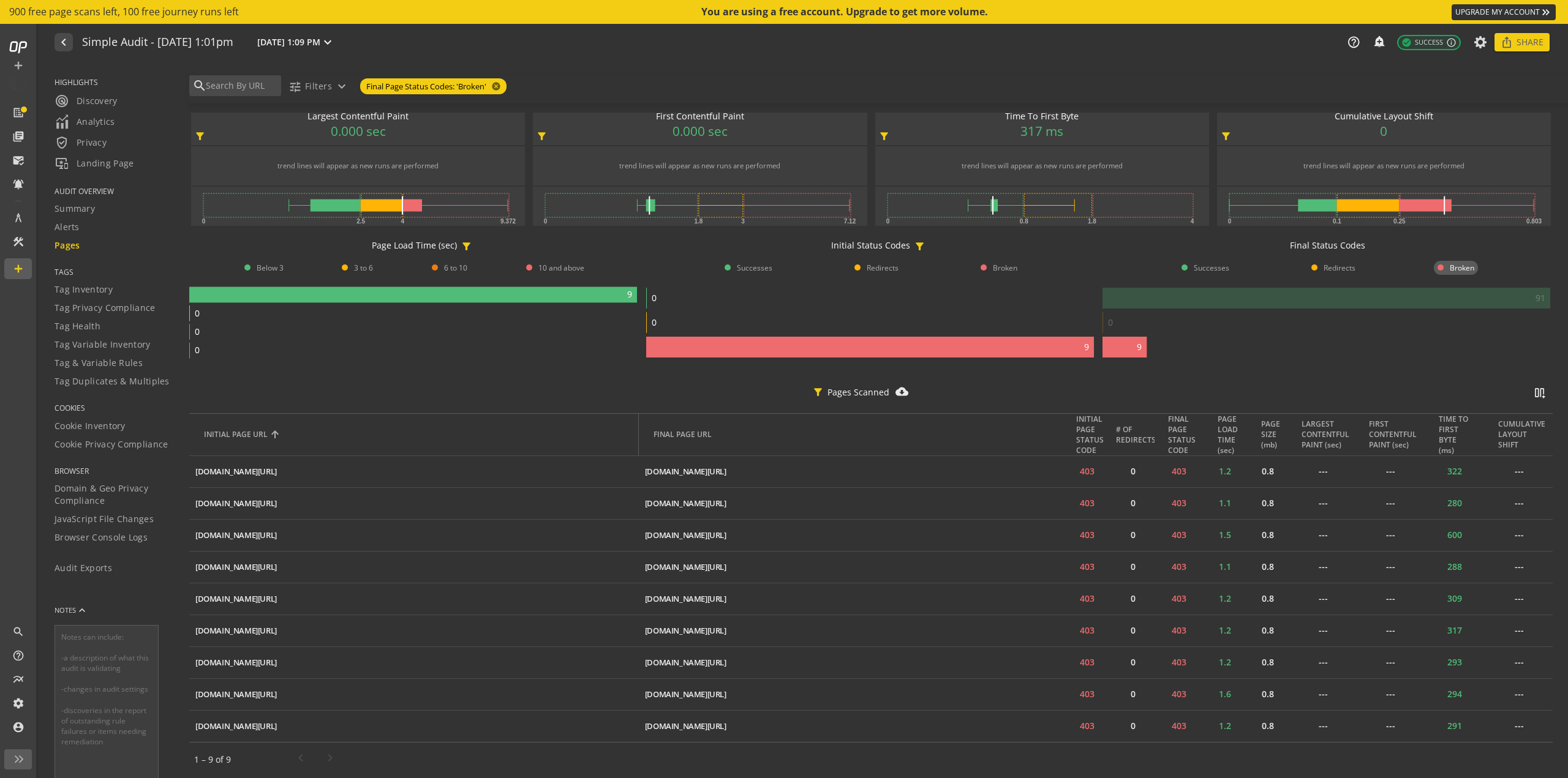
scroll to position [0, 0]
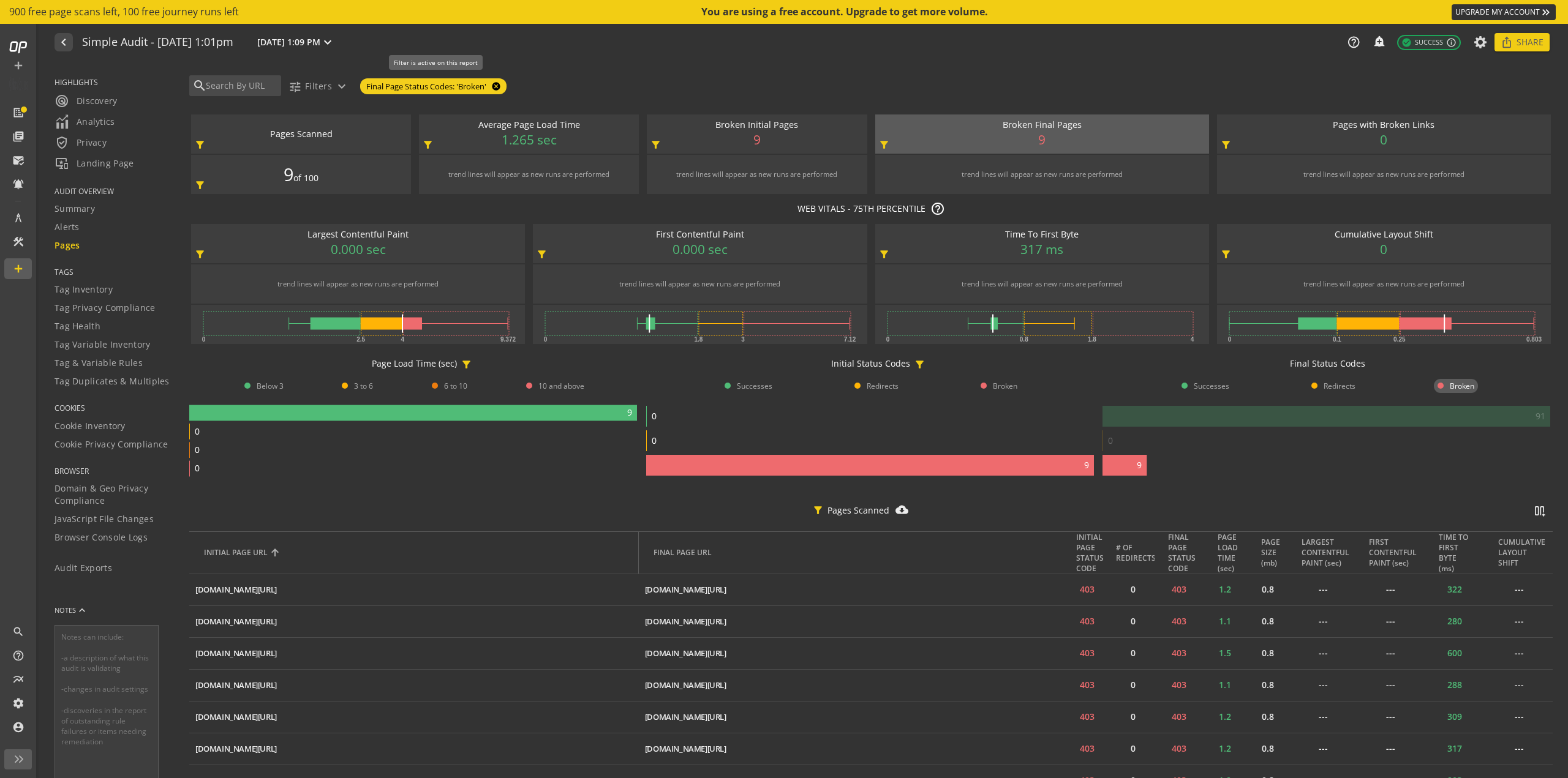
click at [498, 82] on mat-icon "cancel" at bounding box center [494, 86] width 17 height 10
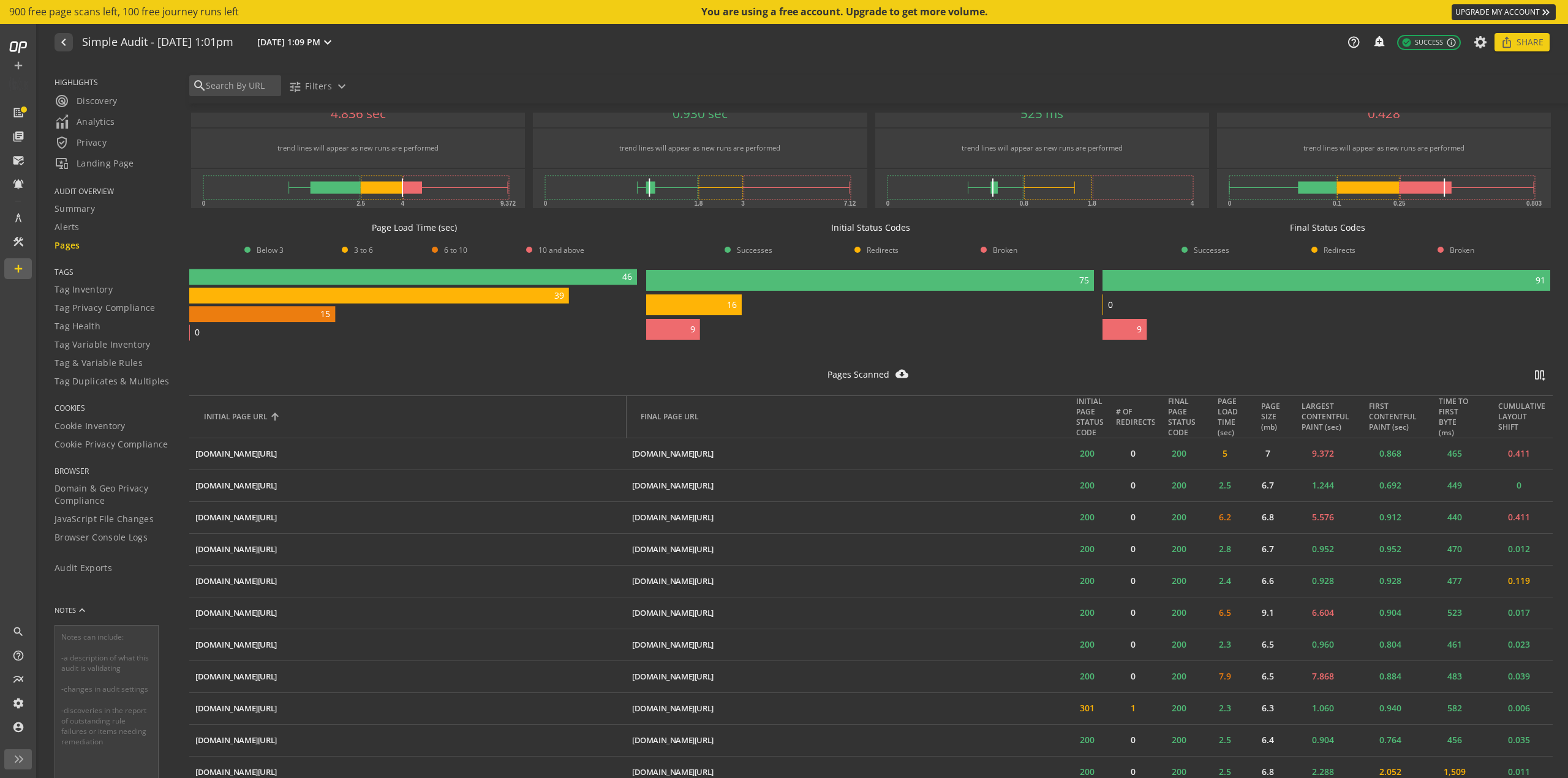
scroll to position [143, 0]
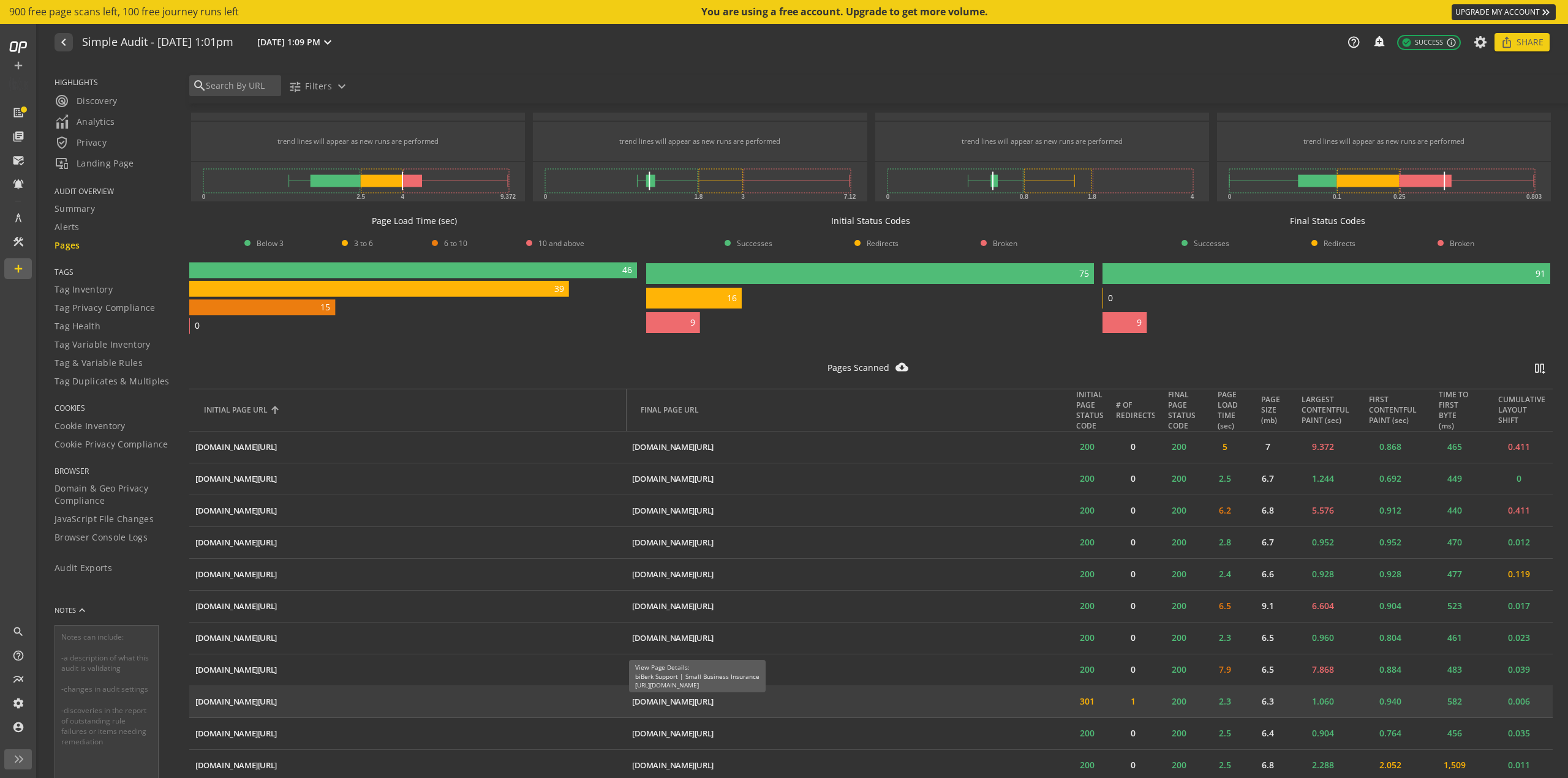
click at [653, 703] on div "[DOMAIN_NAME][URL]" at bounding box center [673, 702] width 81 height 12
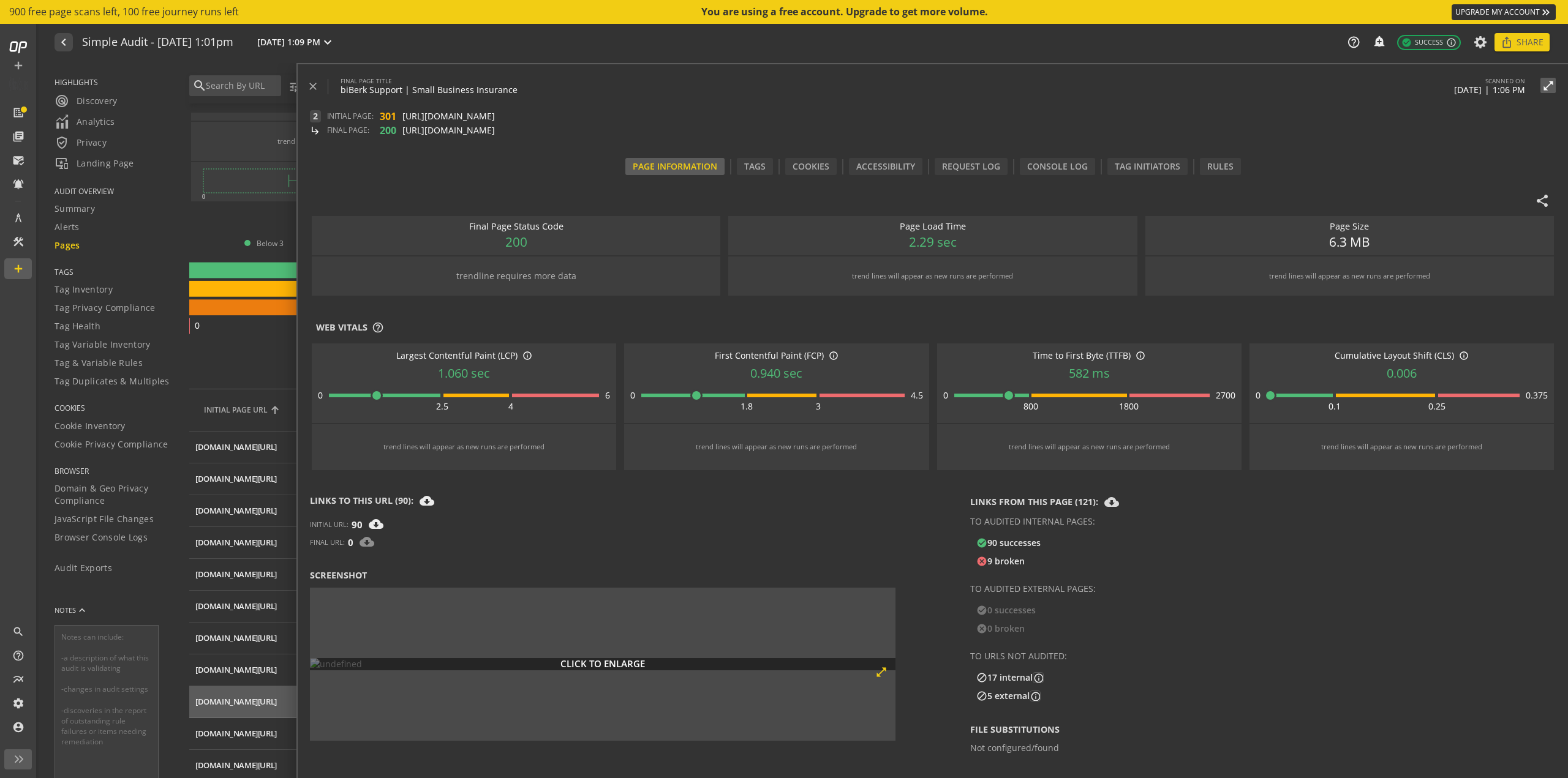
scroll to position [429, 0]
click at [629, 658] on p "Click to enlarge" at bounding box center [602, 665] width 85 height 13
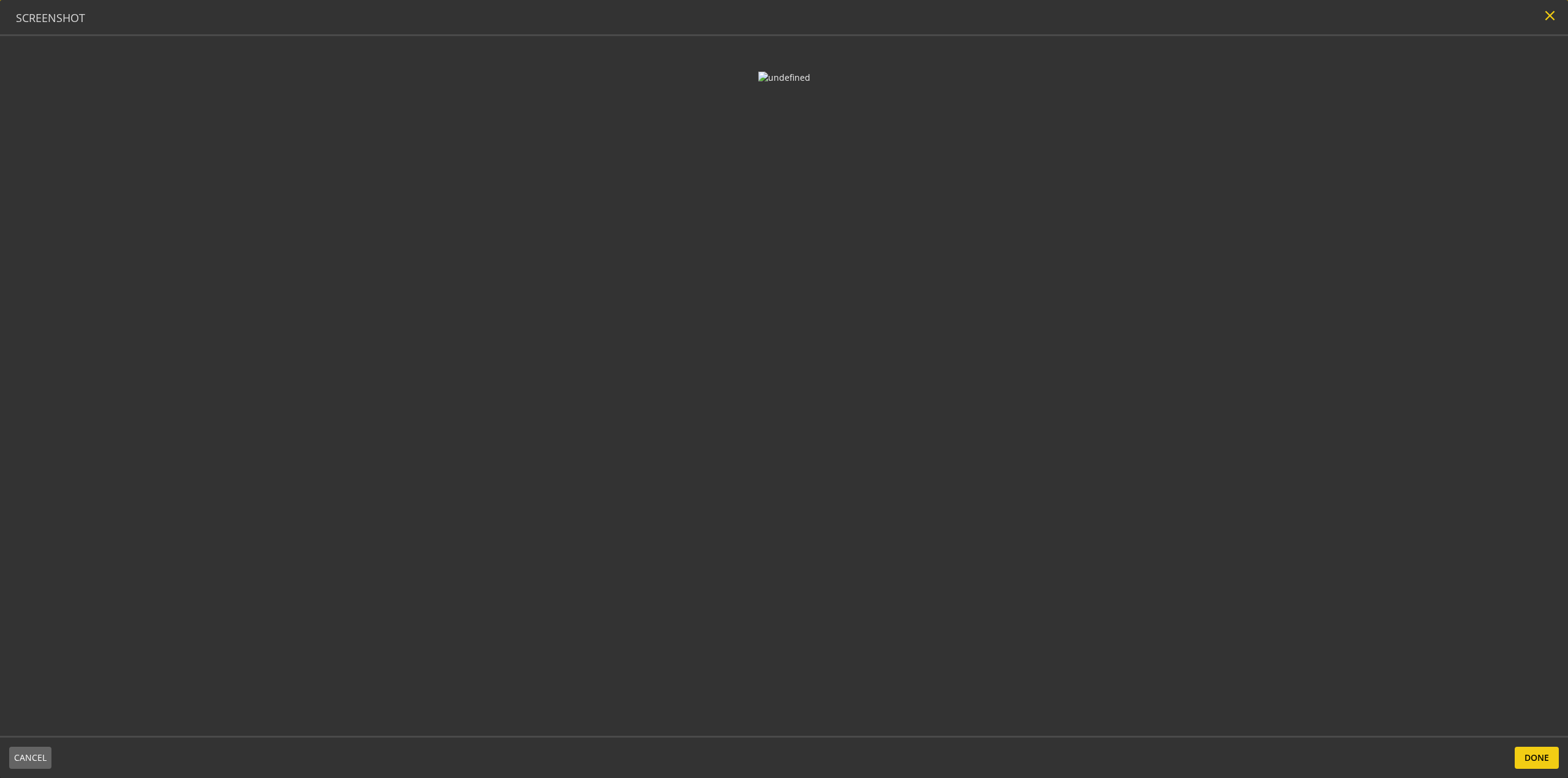
click at [1550, 10] on mat-icon "close" at bounding box center [1550, 16] width 17 height 16
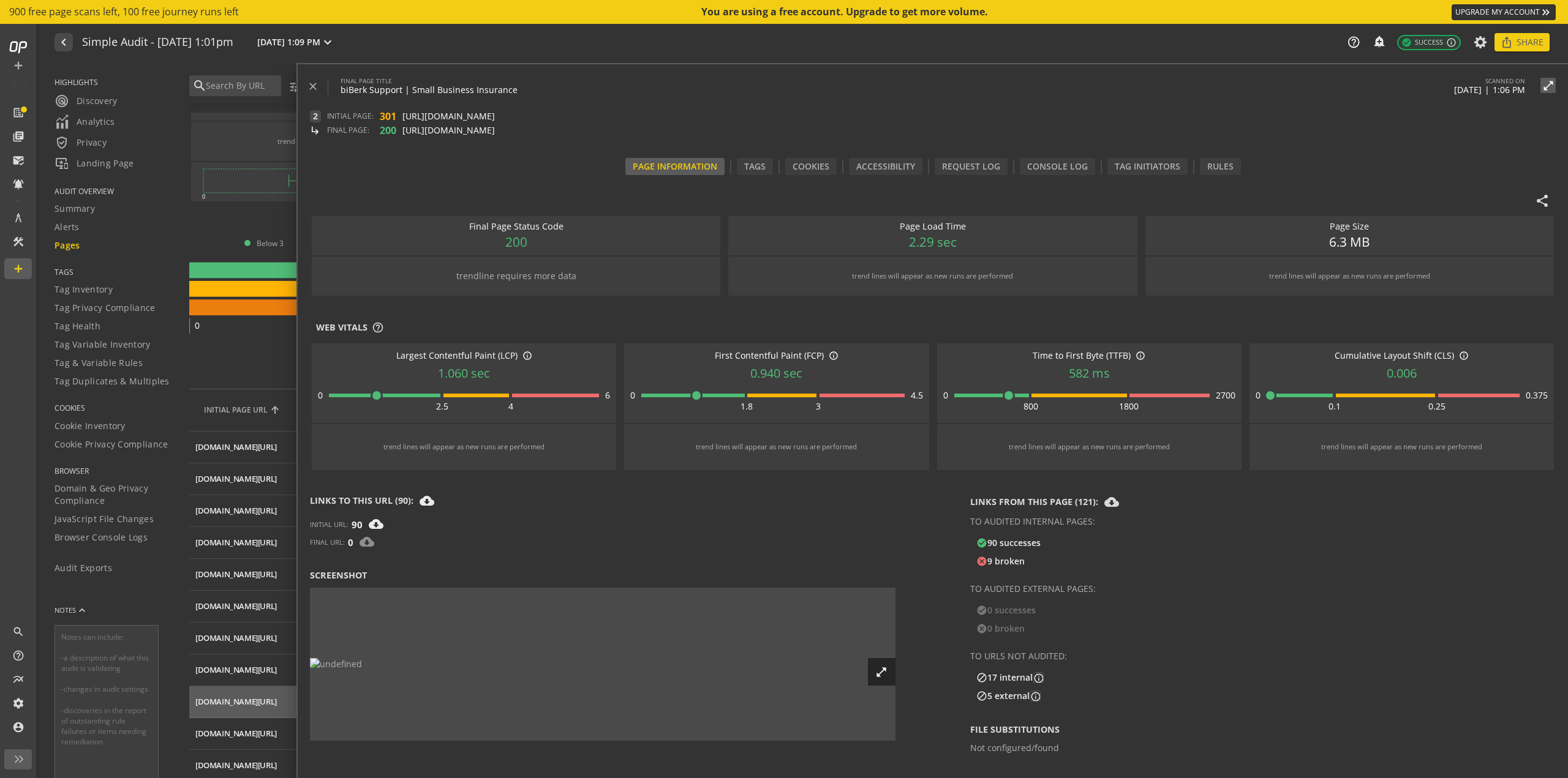
scroll to position [0, 0]
click at [307, 81] on mat-icon "close" at bounding box center [313, 87] width 12 height 12
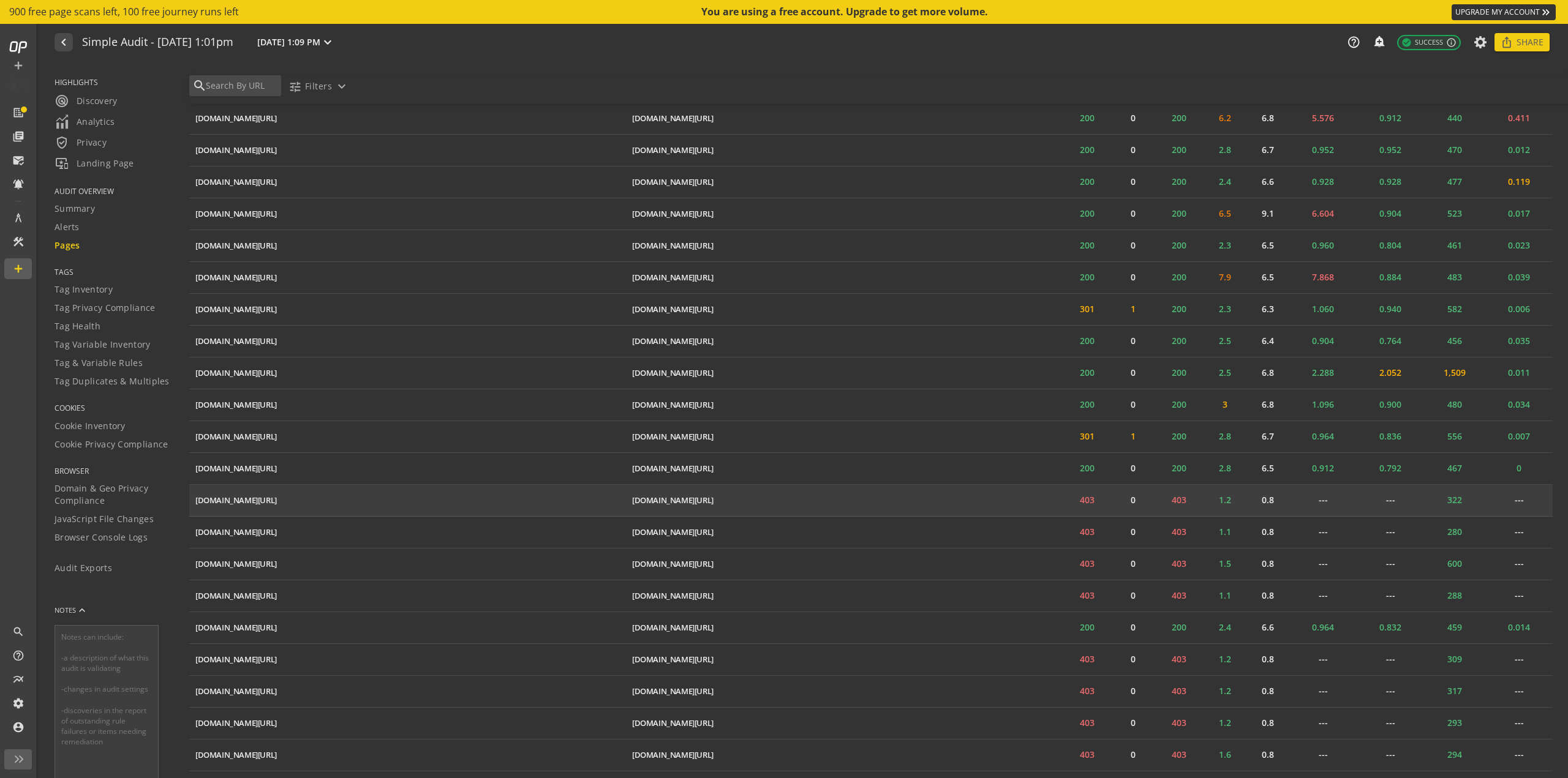
scroll to position [571, 0]
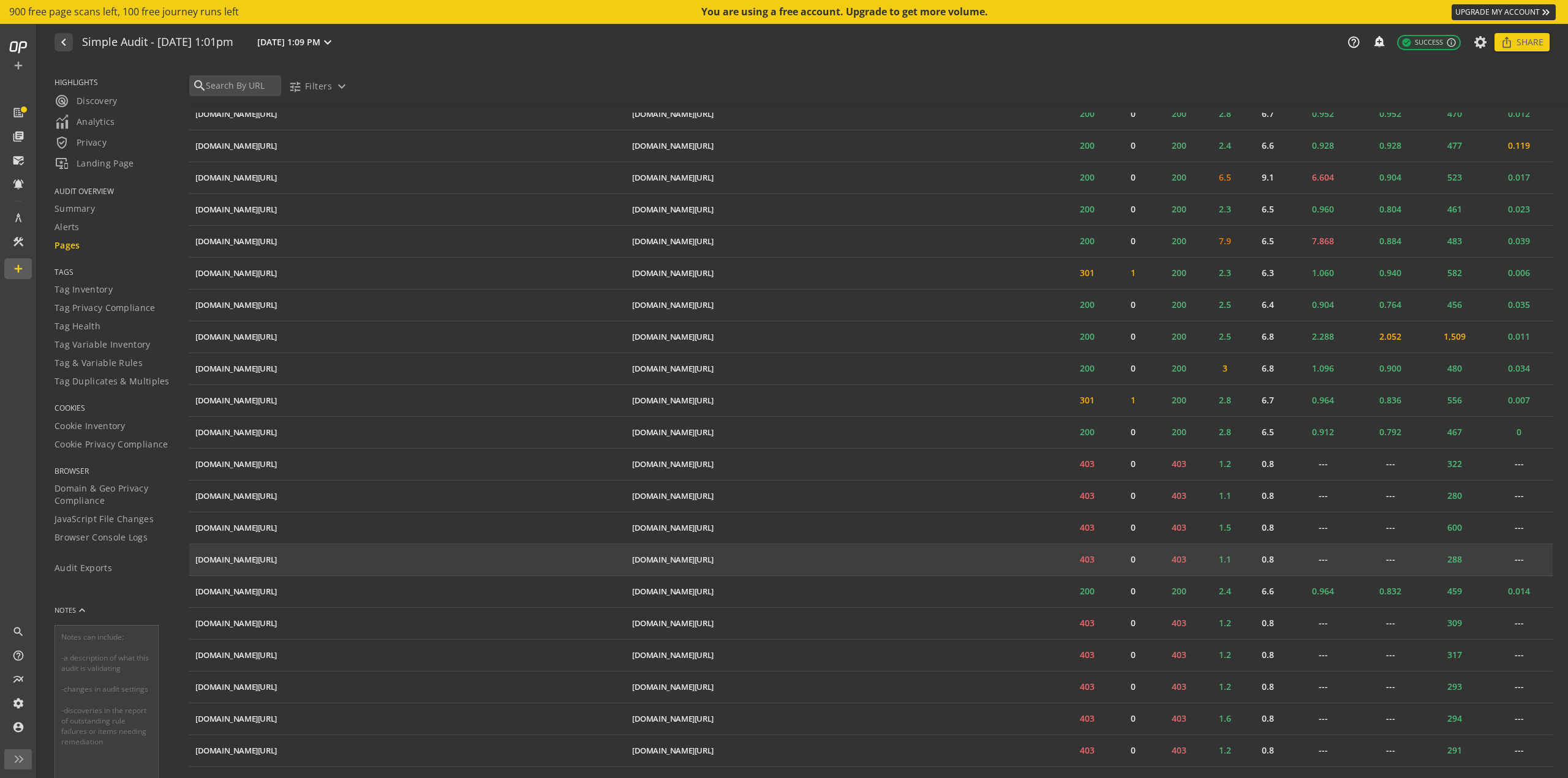
click at [523, 550] on td "[DOMAIN_NAME][URL] ios_share" at bounding box center [407, 560] width 437 height 32
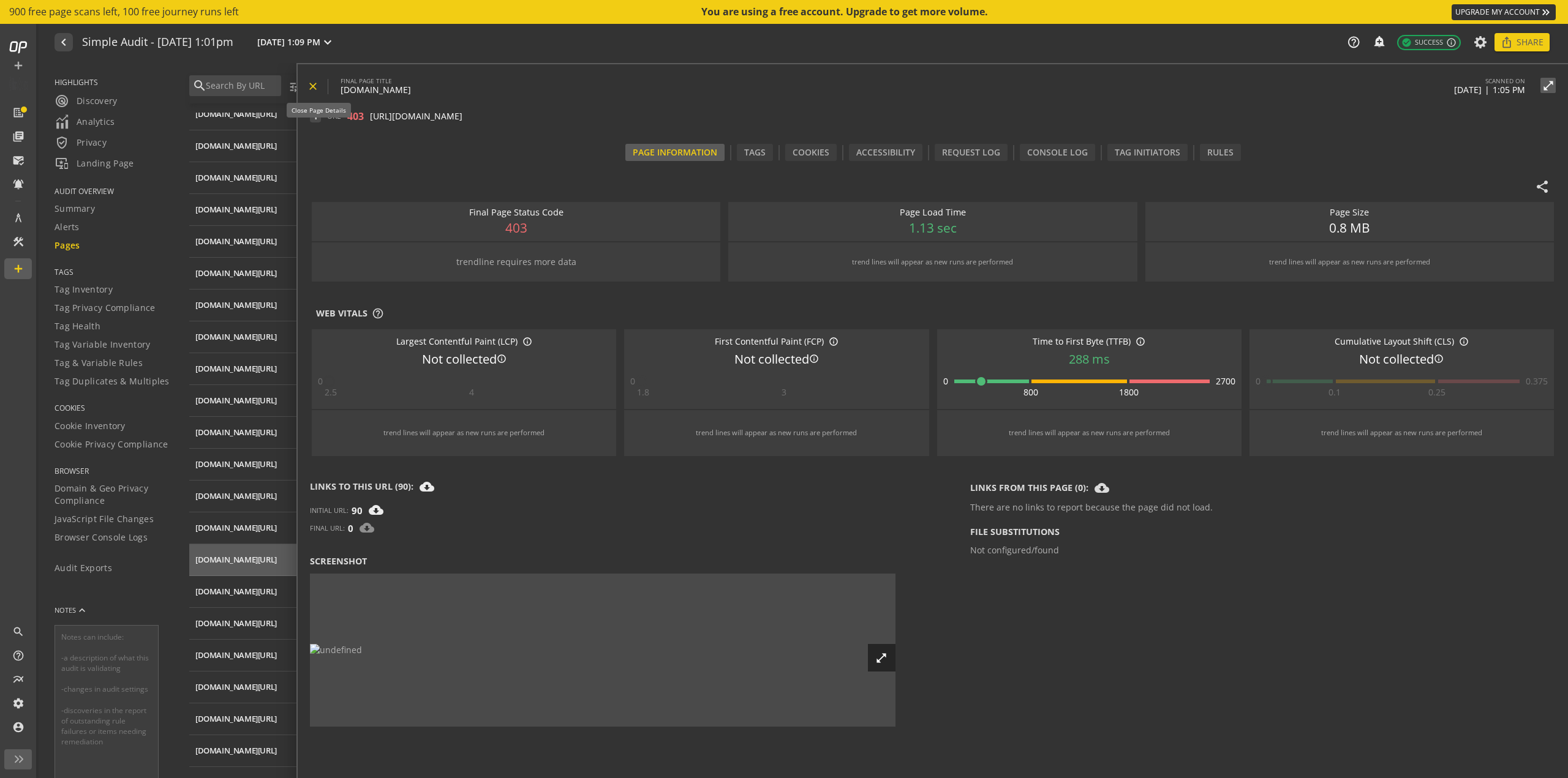
click at [311, 87] on mat-icon "close" at bounding box center [313, 87] width 12 height 12
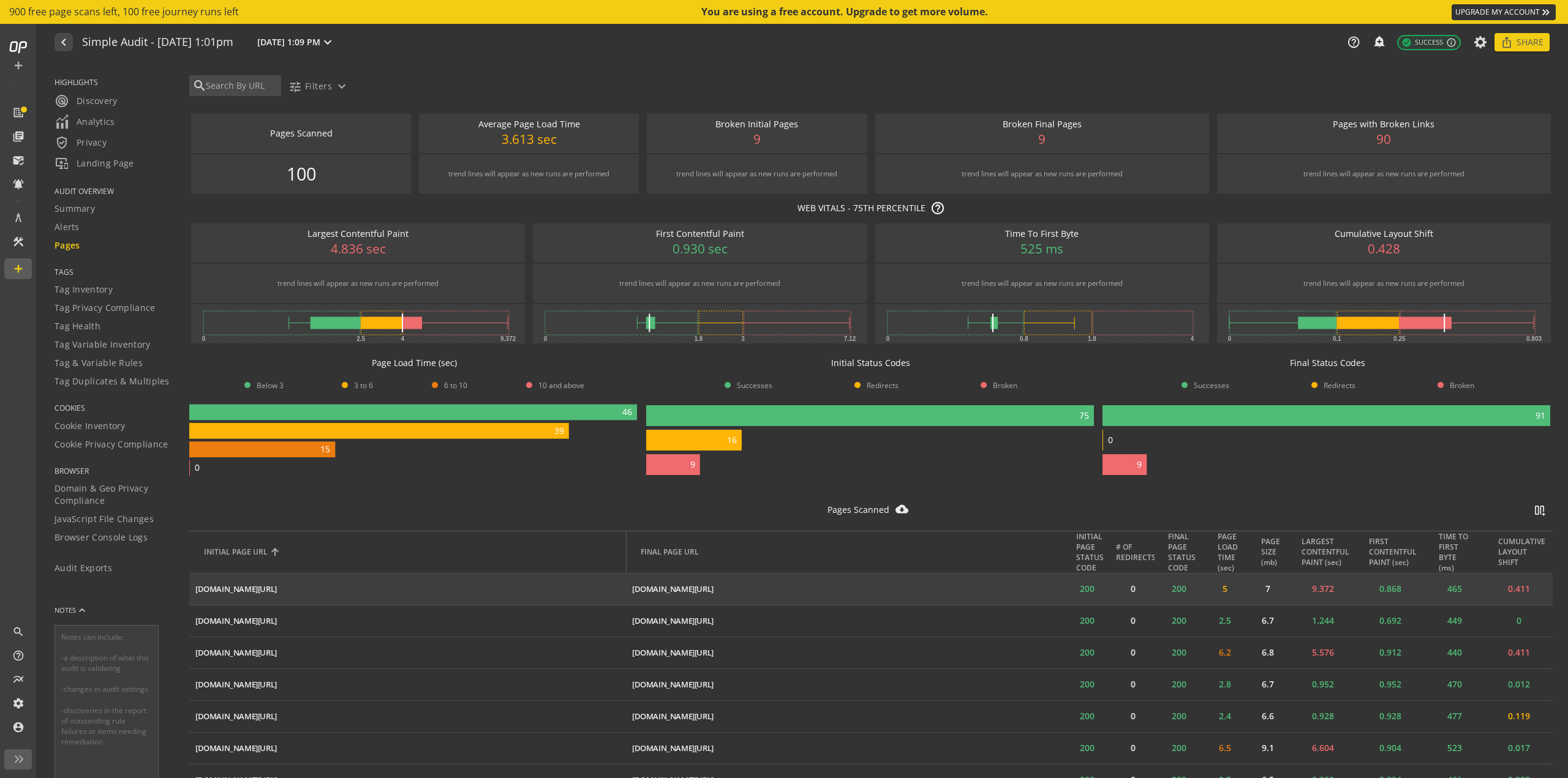
scroll to position [0, 0]
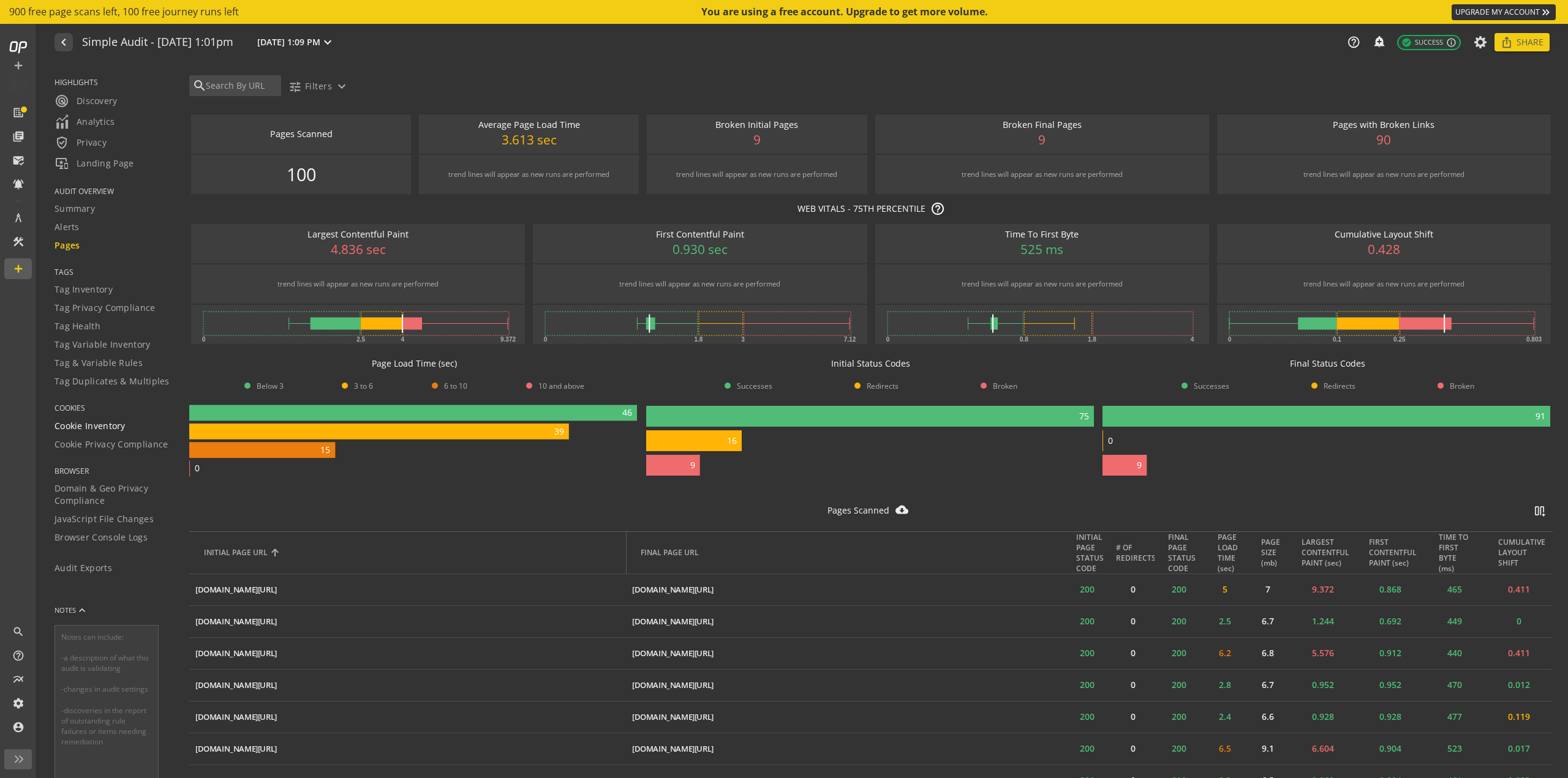
click at [93, 427] on span "Cookie Inventory" at bounding box center [89, 426] width 71 height 12
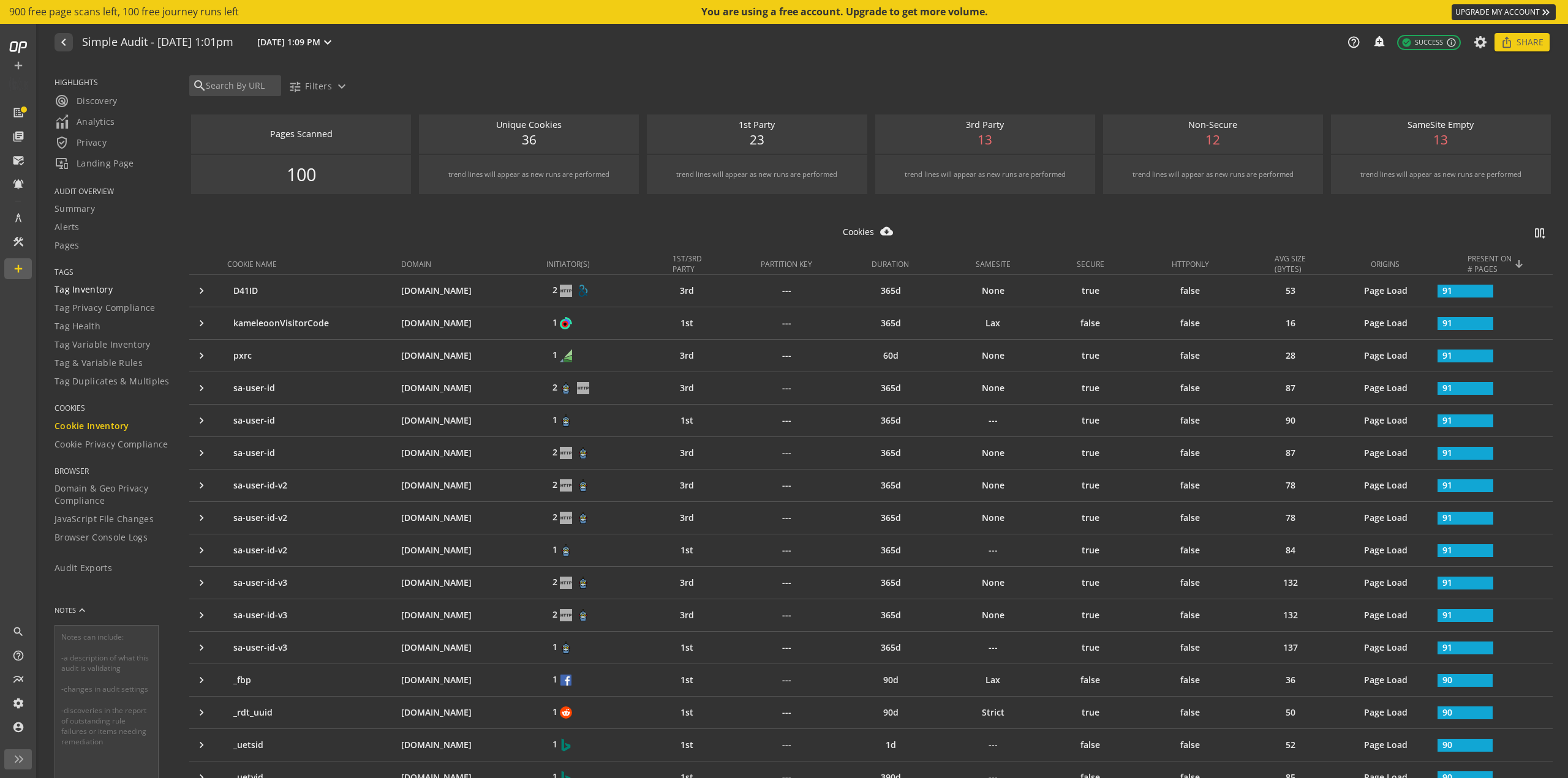
click at [115, 293] on div "Tag Inventory" at bounding box center [114, 289] width 120 height 12
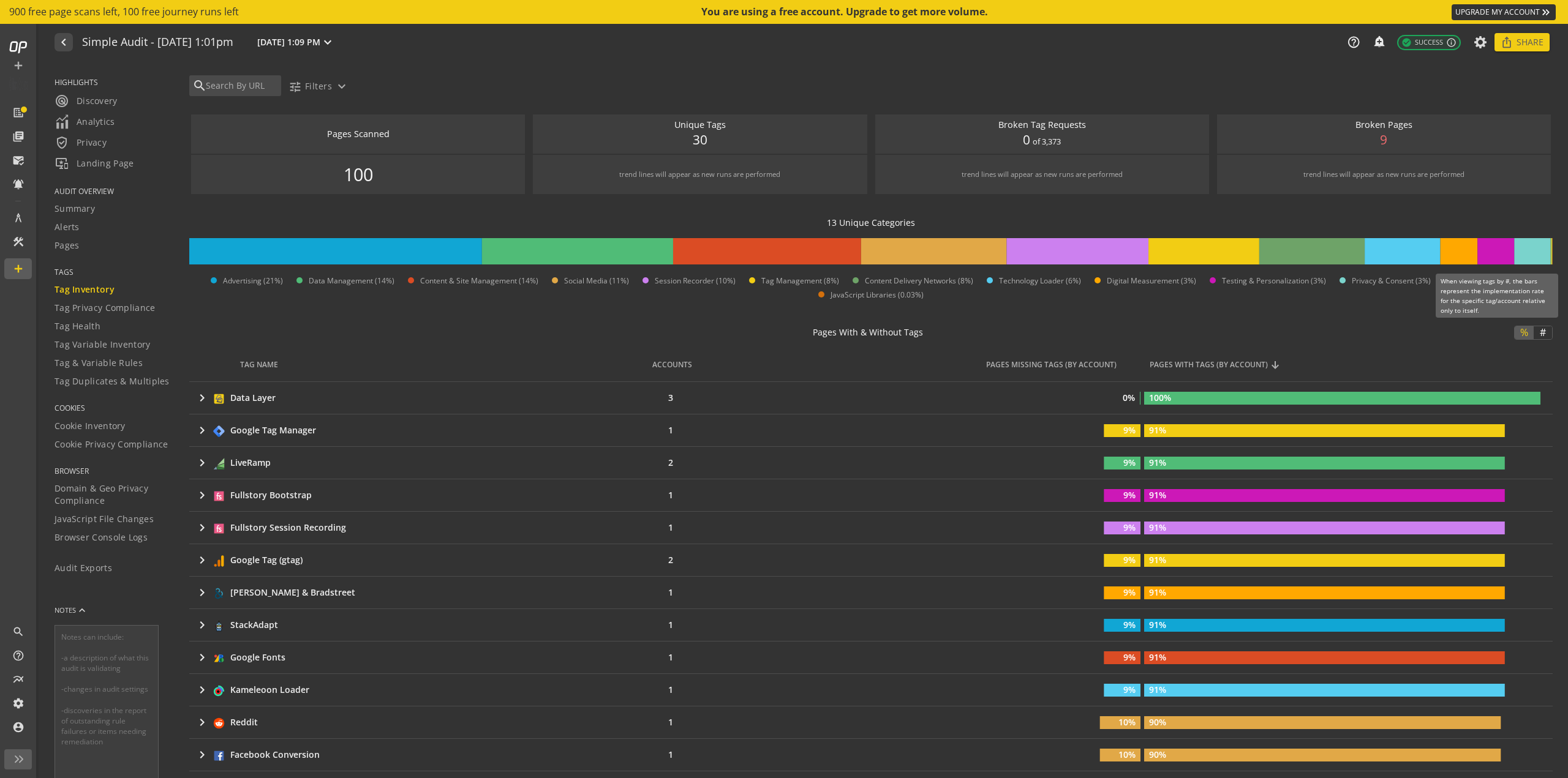
click at [1536, 333] on span "#" at bounding box center [1543, 333] width 14 height 12
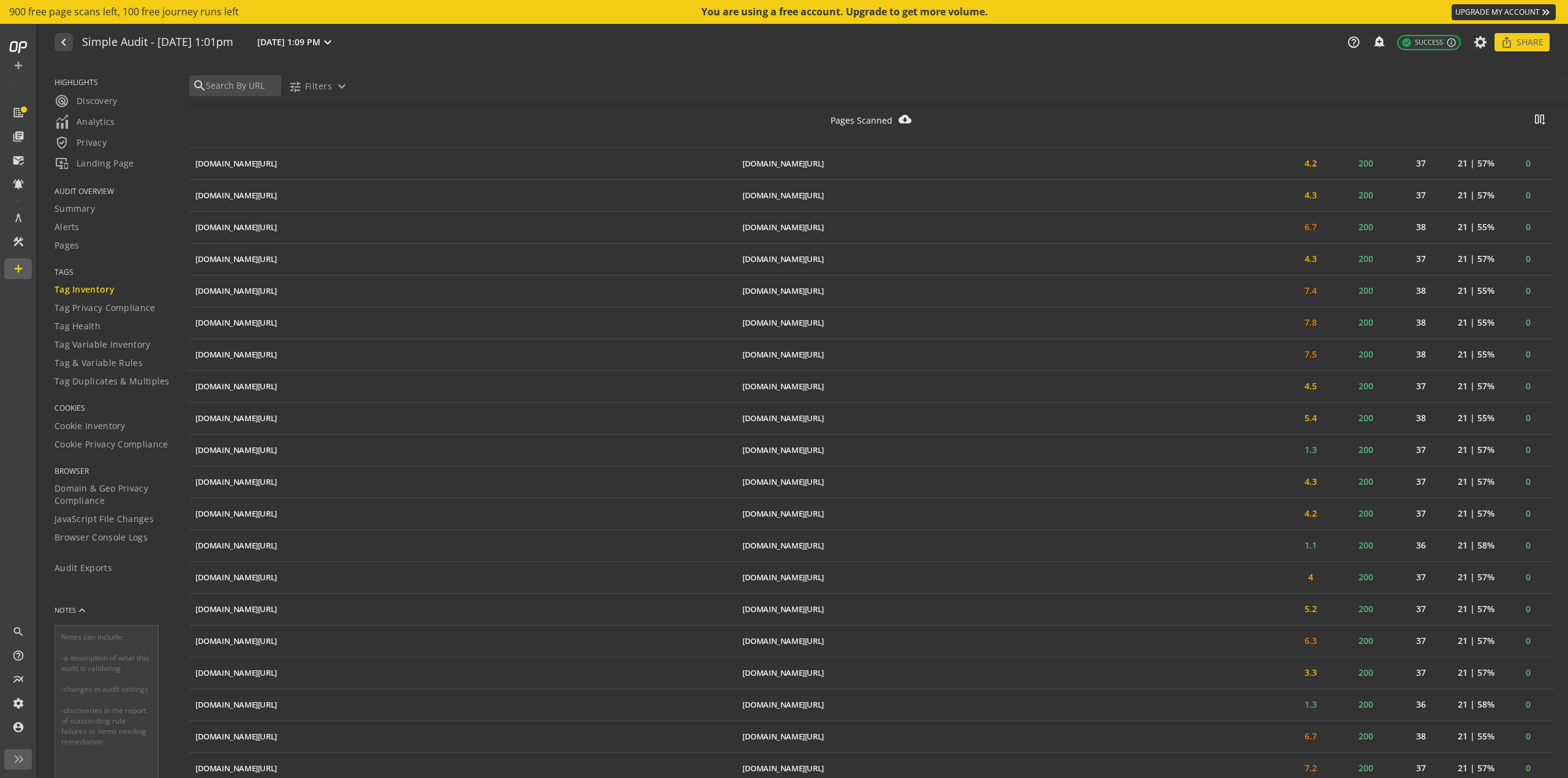
scroll to position [3891, 0]
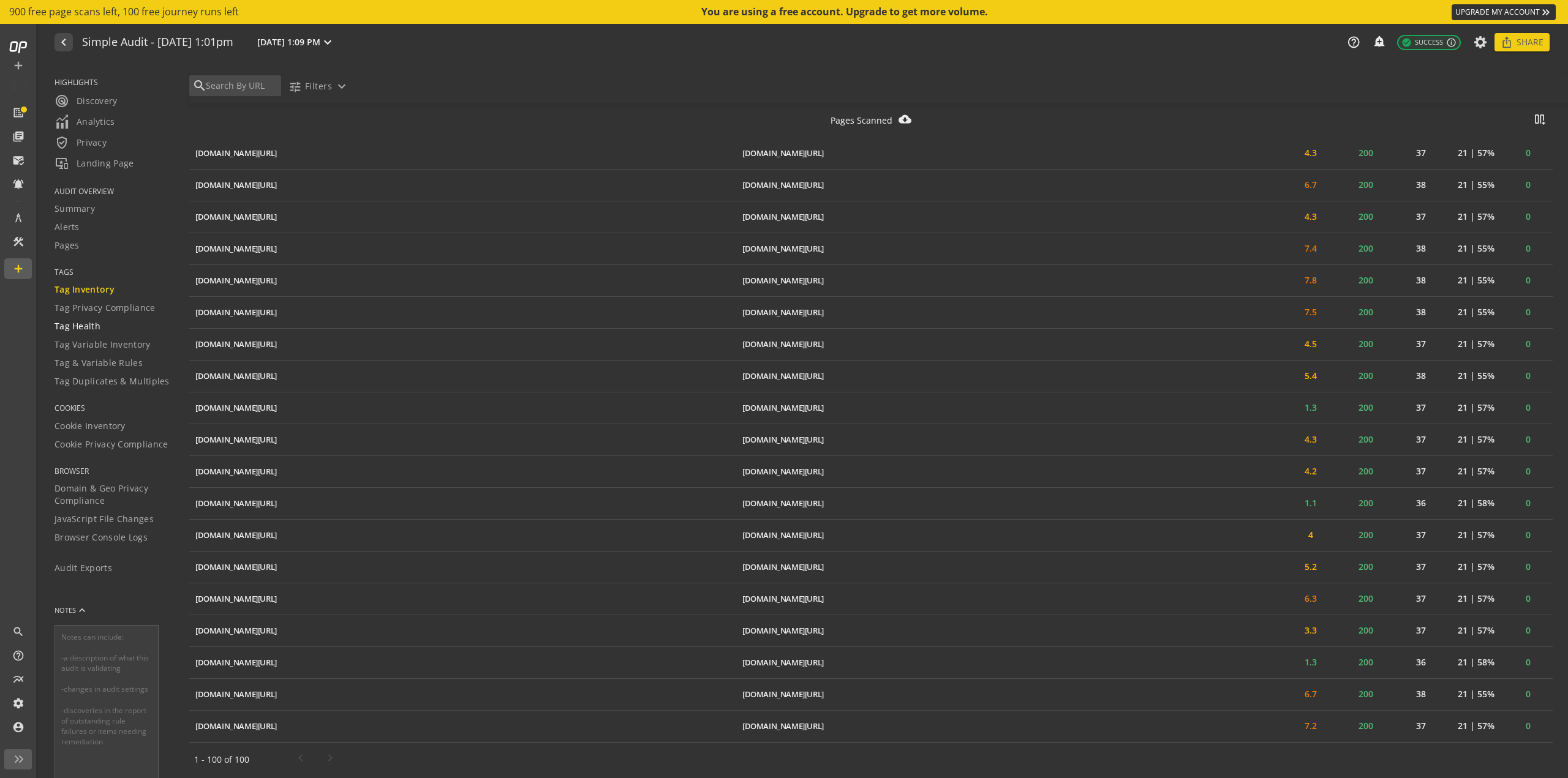
click at [117, 329] on div "Tag Health" at bounding box center [114, 326] width 120 height 12
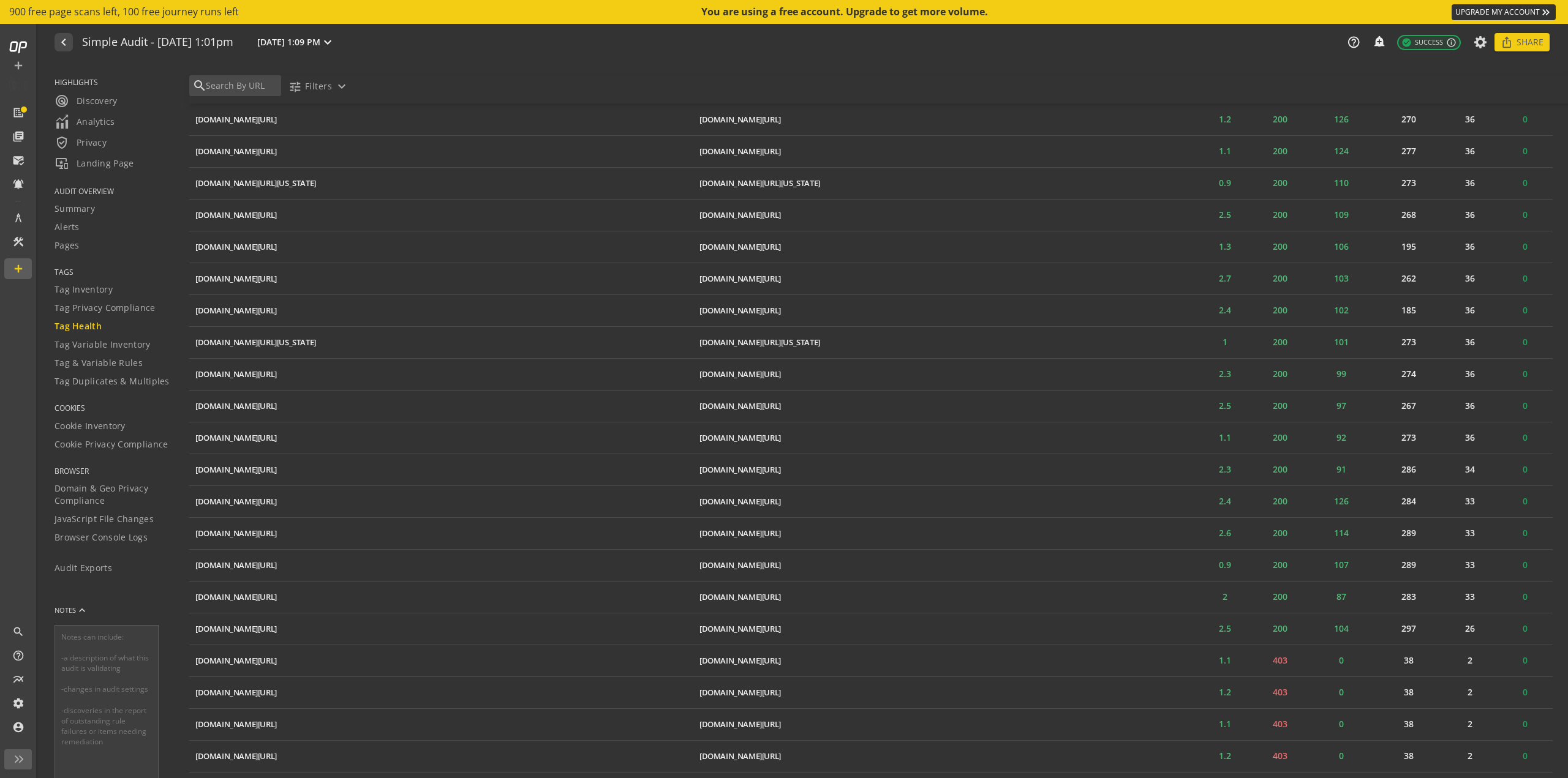
scroll to position [3909, 0]
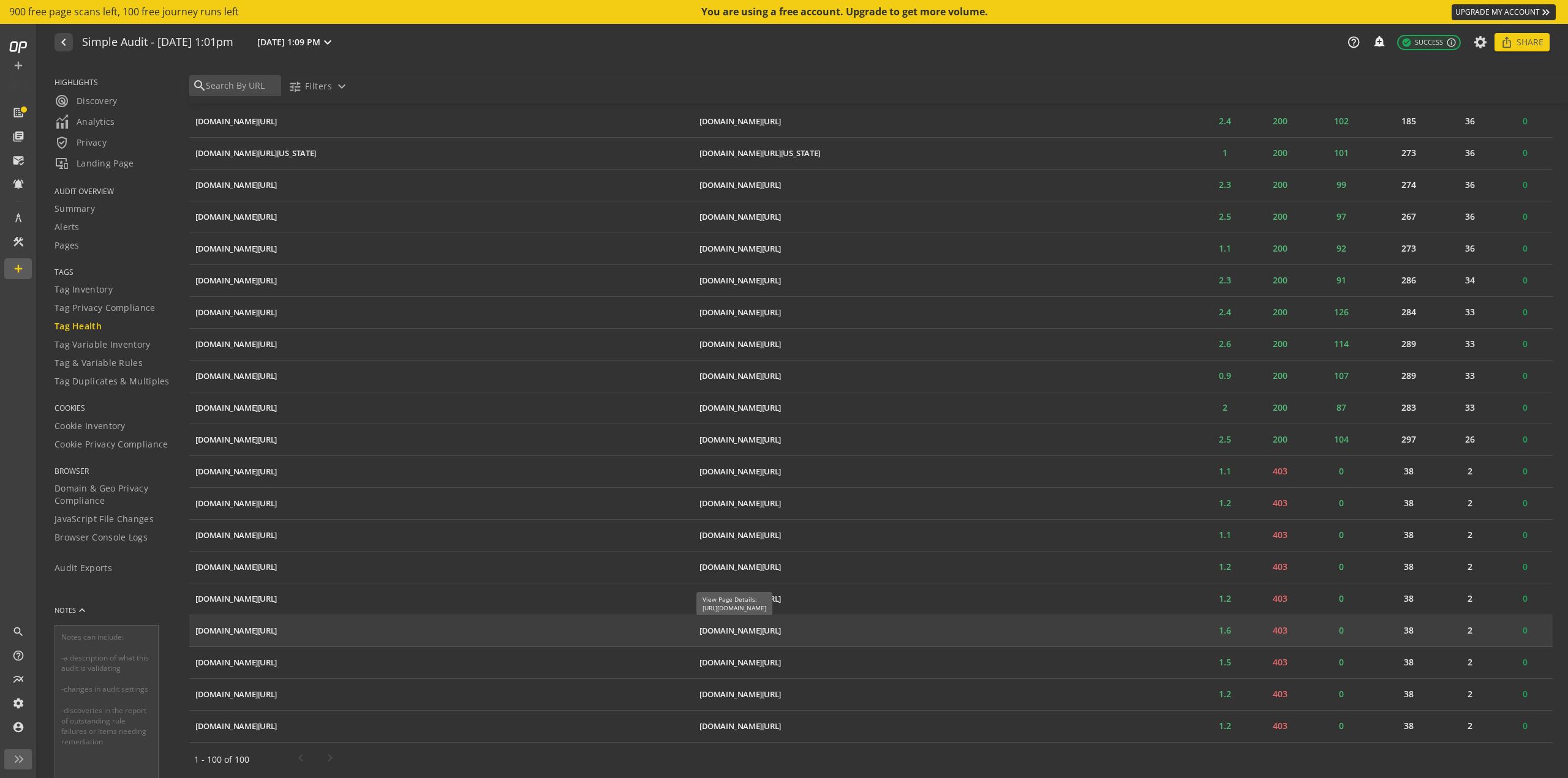
click at [781, 625] on div "[DOMAIN_NAME][URL]" at bounding box center [740, 630] width 81 height 12
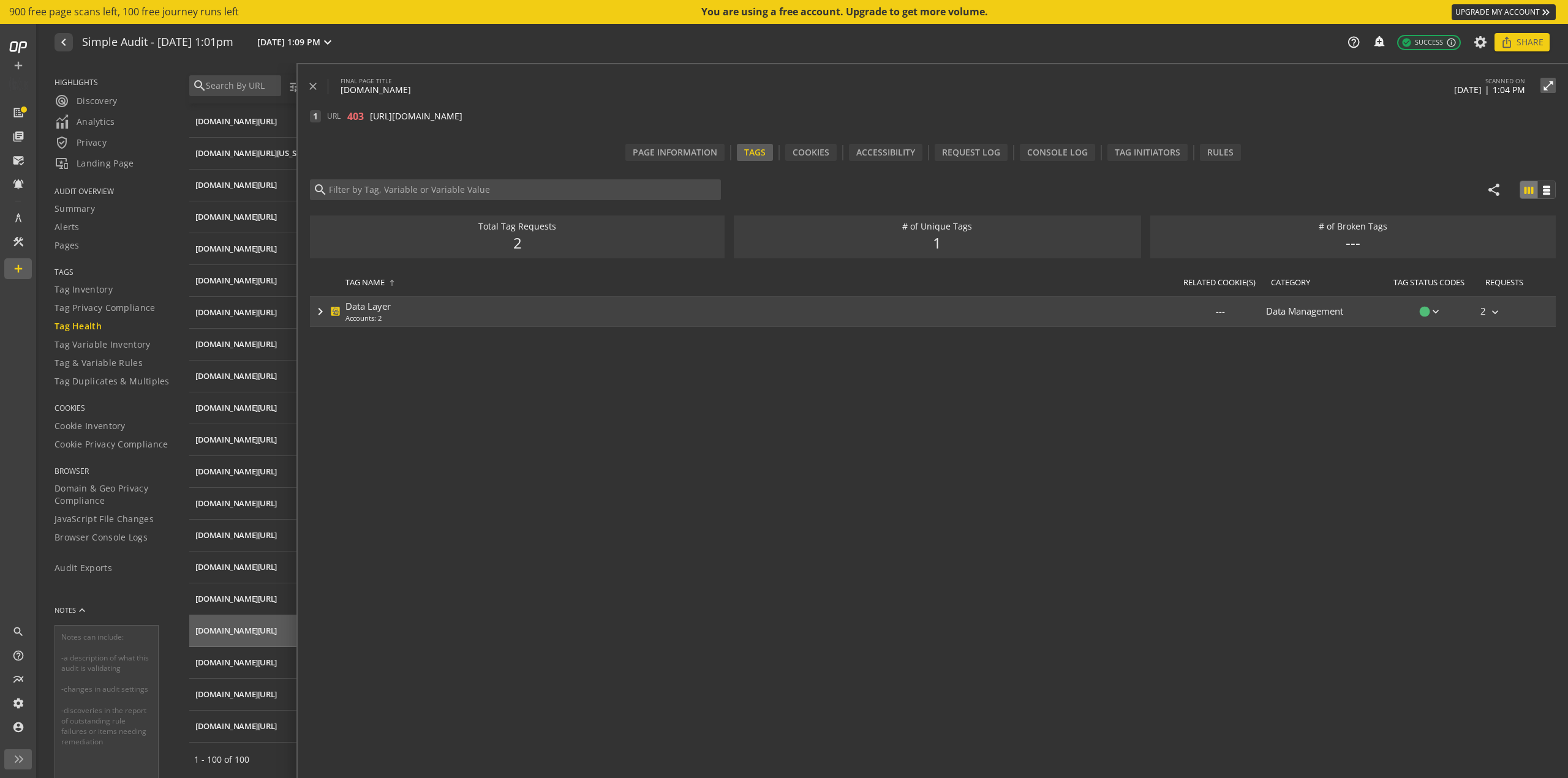
click at [318, 305] on mat-icon "keyboard_arrow_right" at bounding box center [320, 311] width 14 height 14
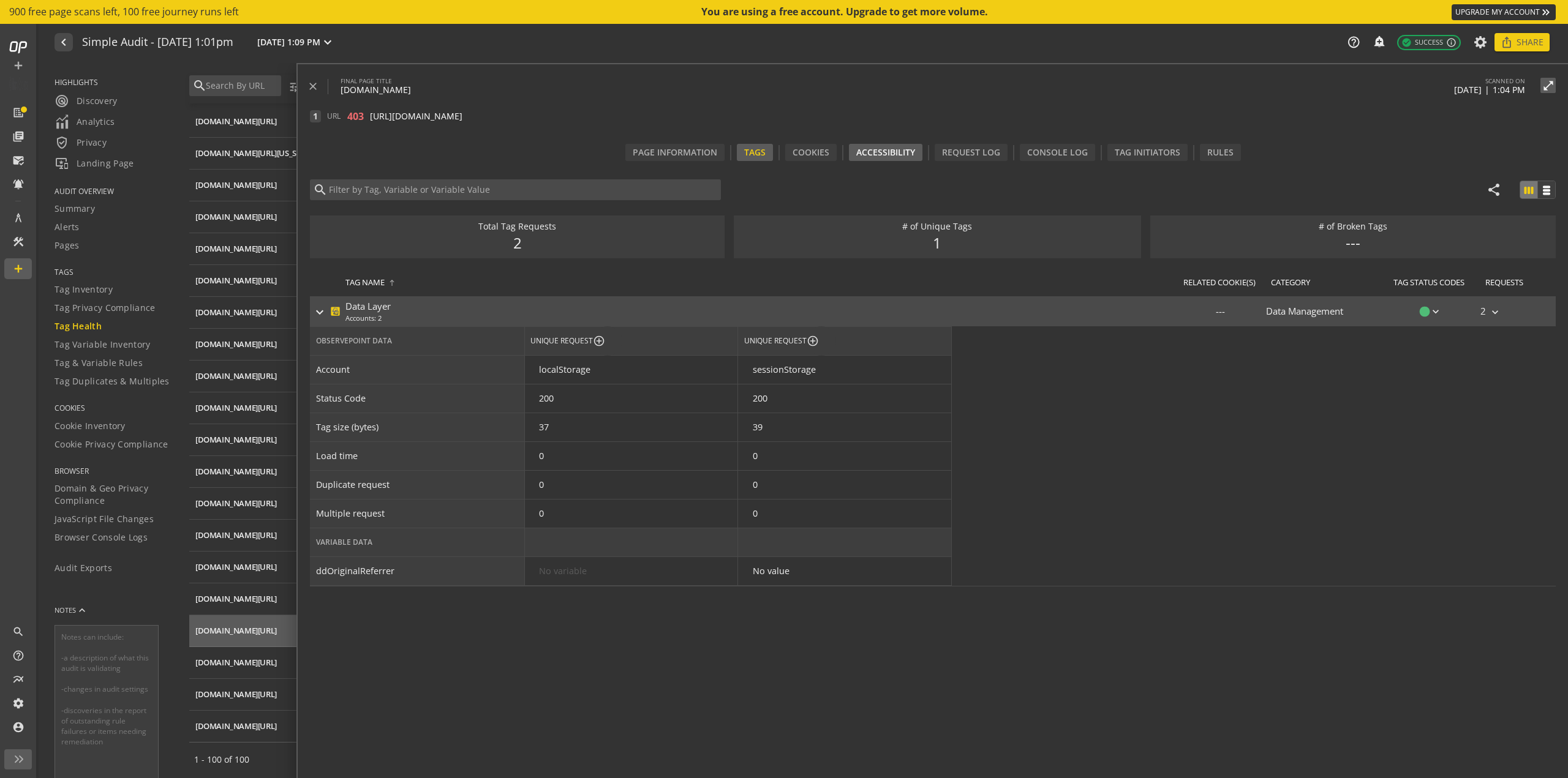
click at [863, 147] on div "Accessibility" at bounding box center [886, 152] width 74 height 17
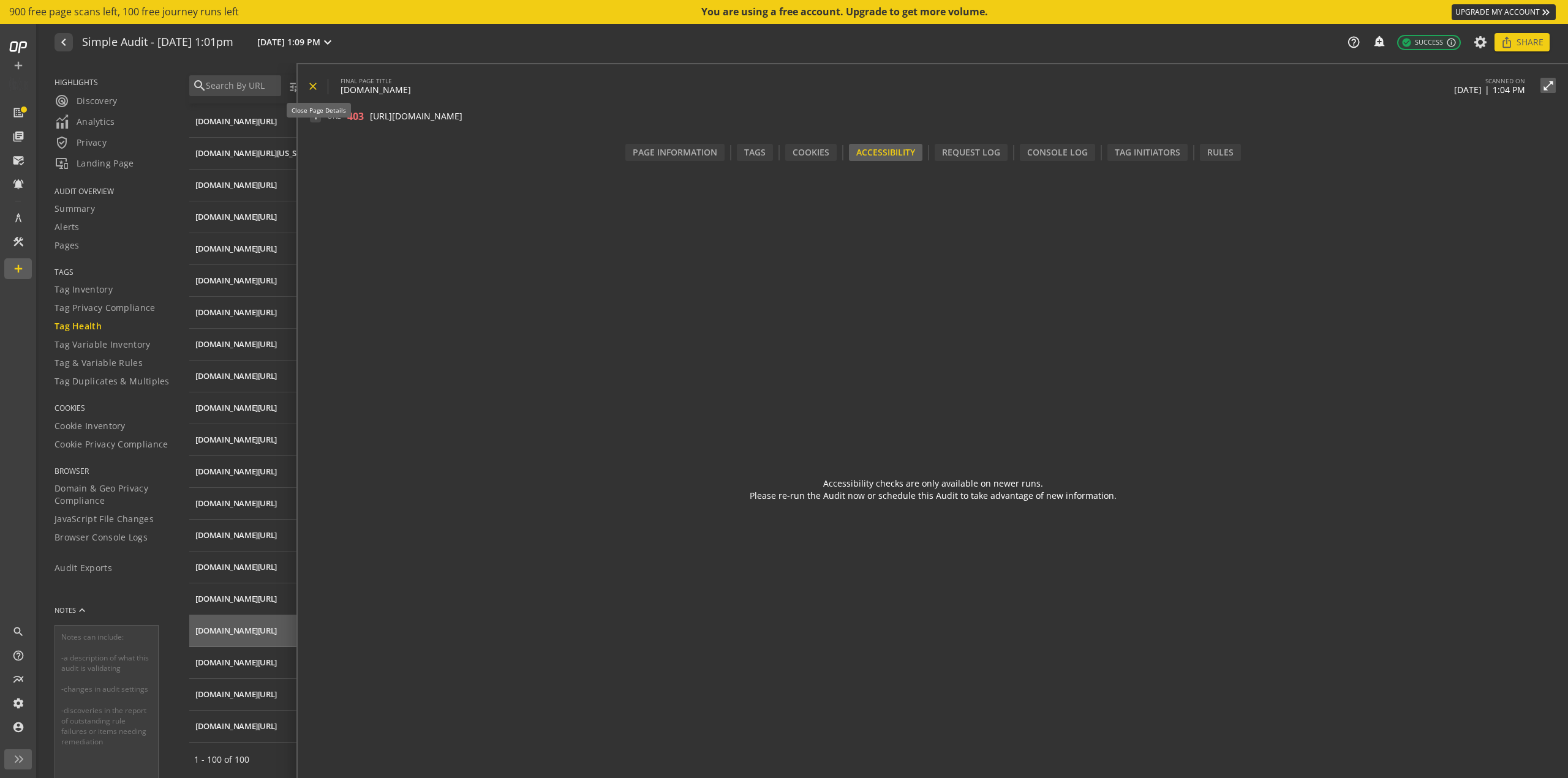
click at [309, 85] on mat-icon "close" at bounding box center [313, 87] width 12 height 12
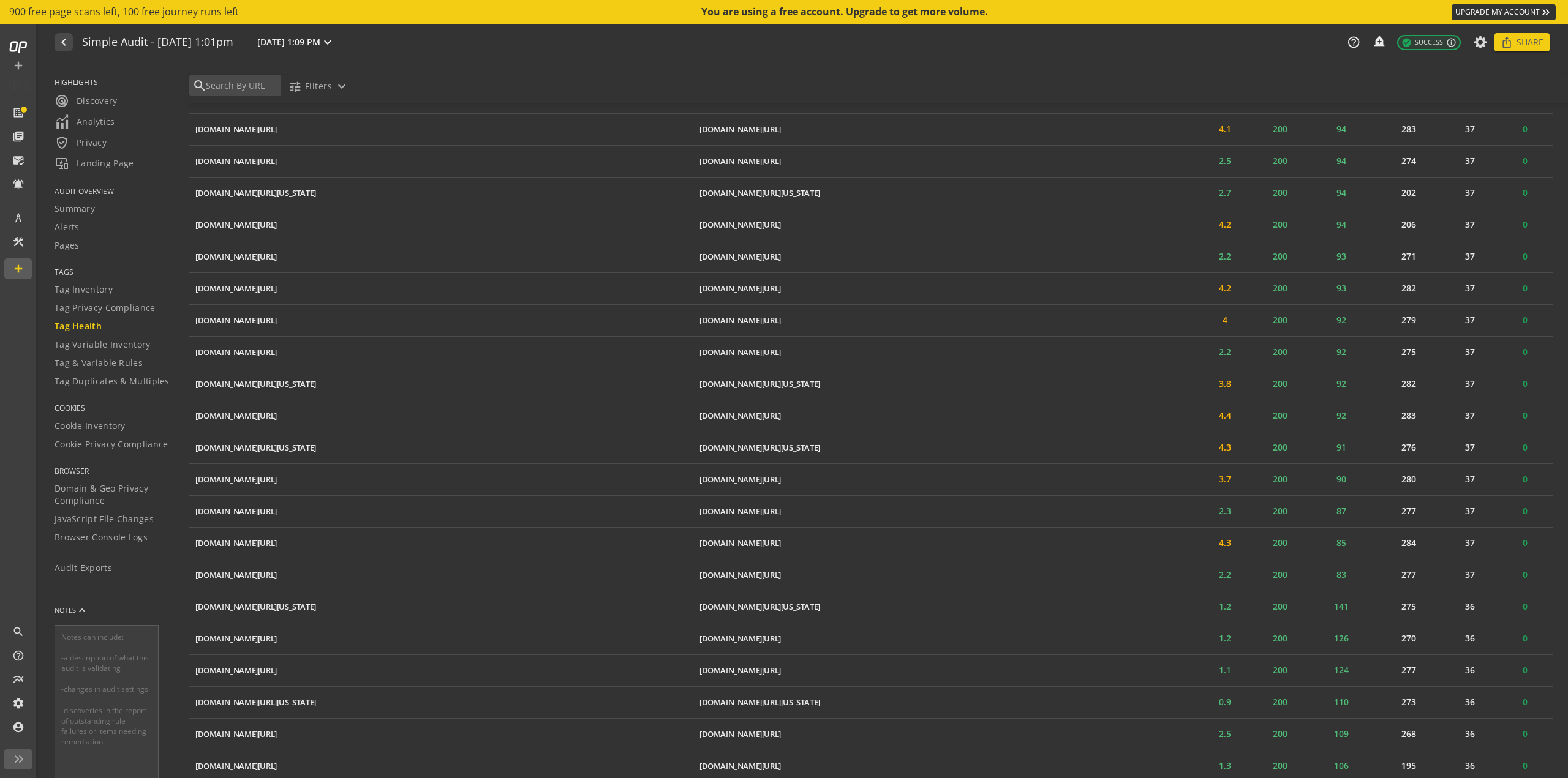
scroll to position [2053, 0]
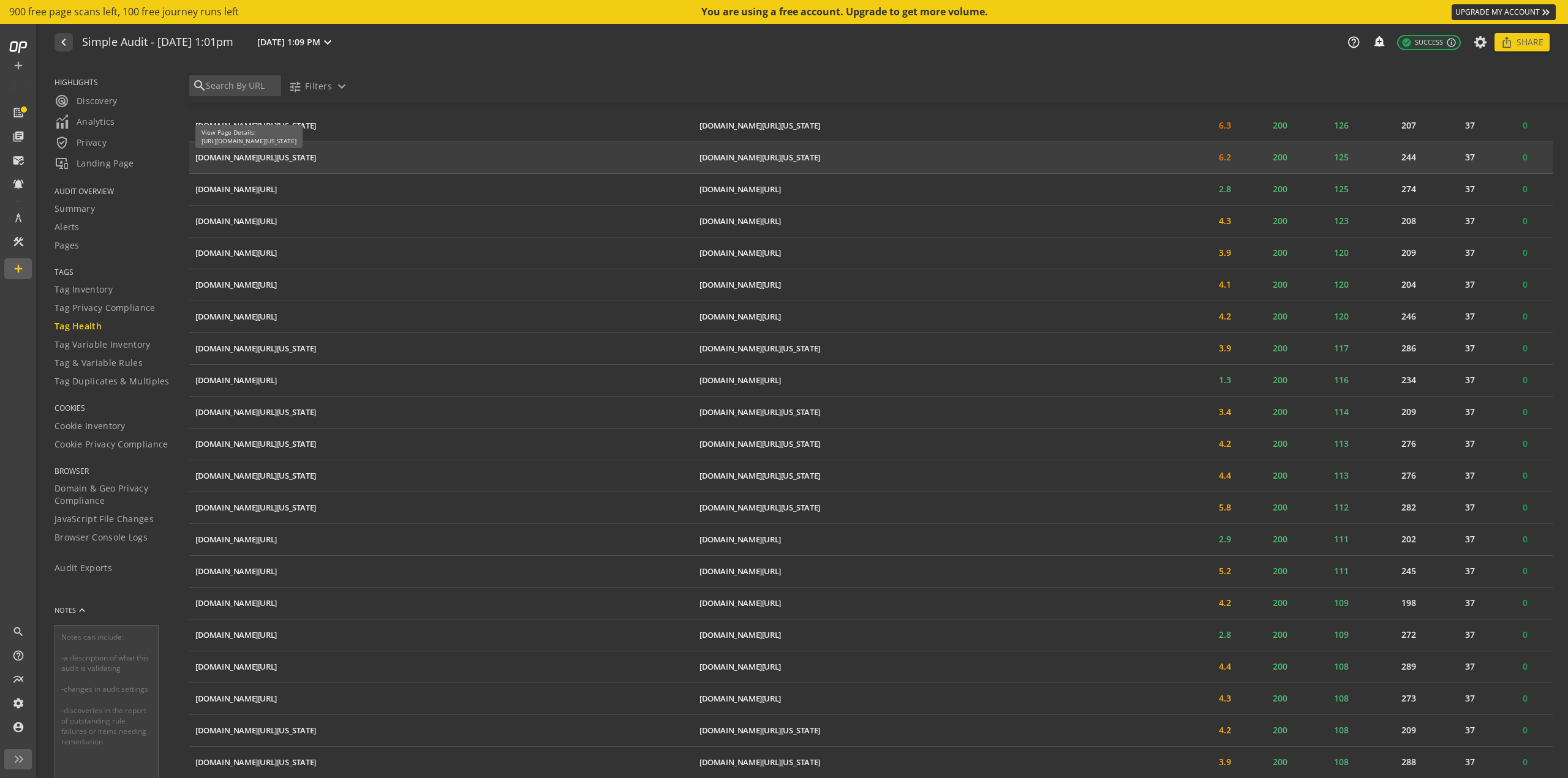
click at [316, 155] on div "[DOMAIN_NAME][URL][US_STATE]" at bounding box center [255, 157] width 120 height 12
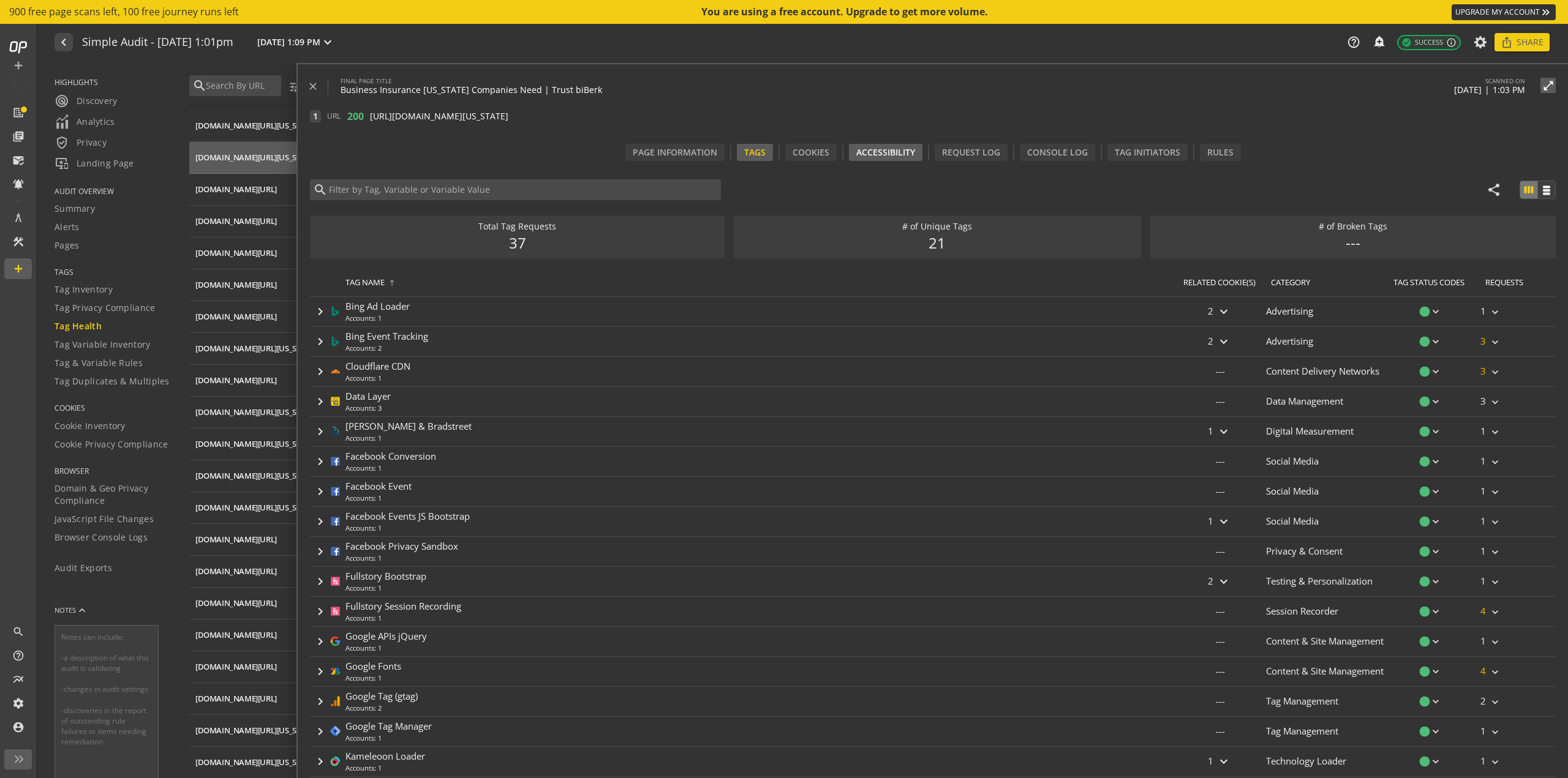
click at [897, 111] on div "1 URL 200 [URL][DOMAIN_NAME][US_STATE] open_in_new content_copy" at bounding box center [939, 116] width 1259 height 12
click at [883, 152] on div "Accessibility" at bounding box center [886, 152] width 74 height 17
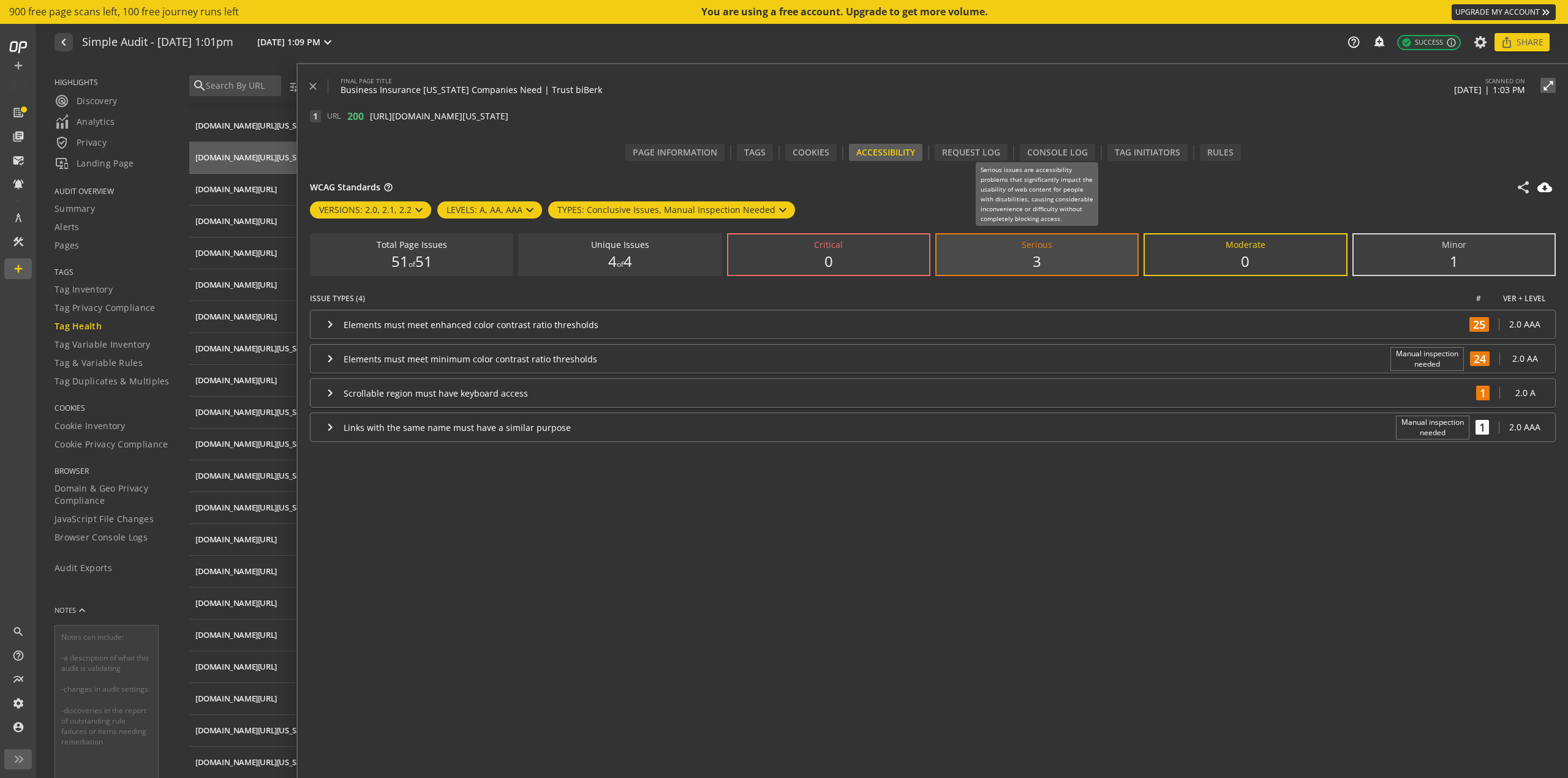
click at [974, 256] on label "Serious 3" at bounding box center [1037, 254] width 201 height 41
click at [0, 0] on input "Serious 3" at bounding box center [0, 0] width 0 height 0
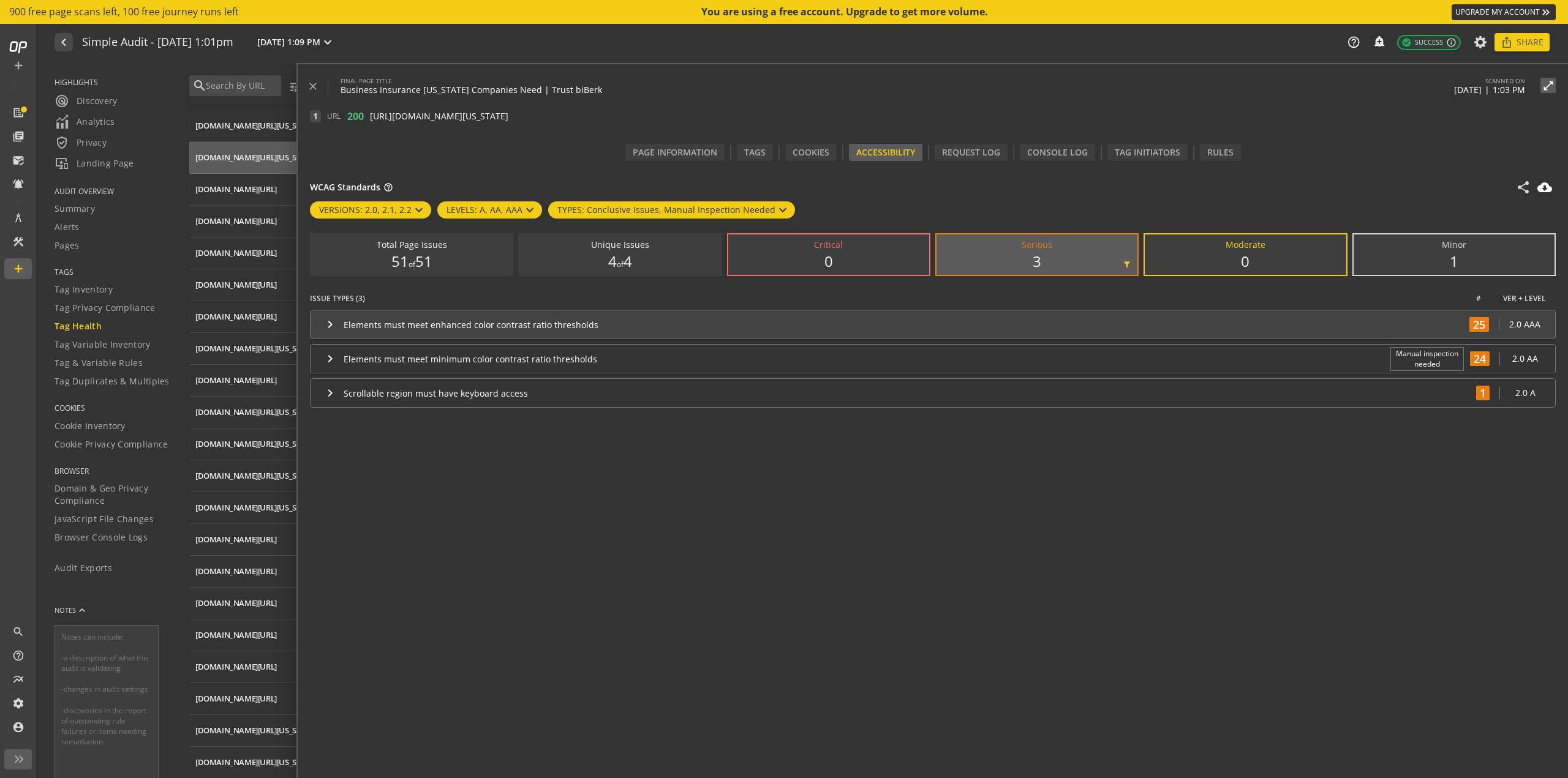
click at [327, 323] on mat-icon "keyboard_arrow_right" at bounding box center [329, 324] width 14 height 14
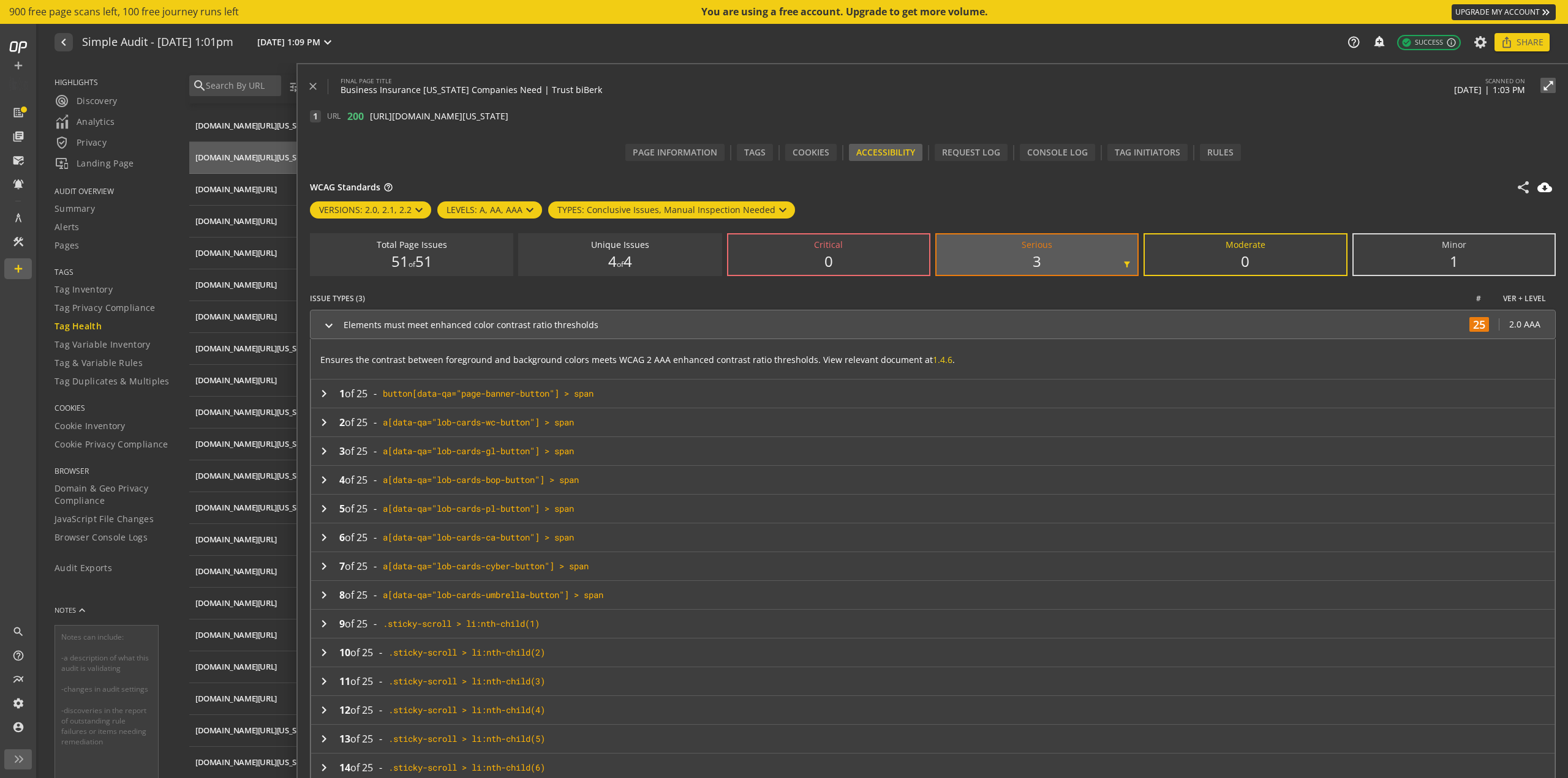
click at [327, 323] on mat-icon "keyboard_arrow_right" at bounding box center [329, 325] width 14 height 14
